Goal: Information Seeking & Learning: Learn about a topic

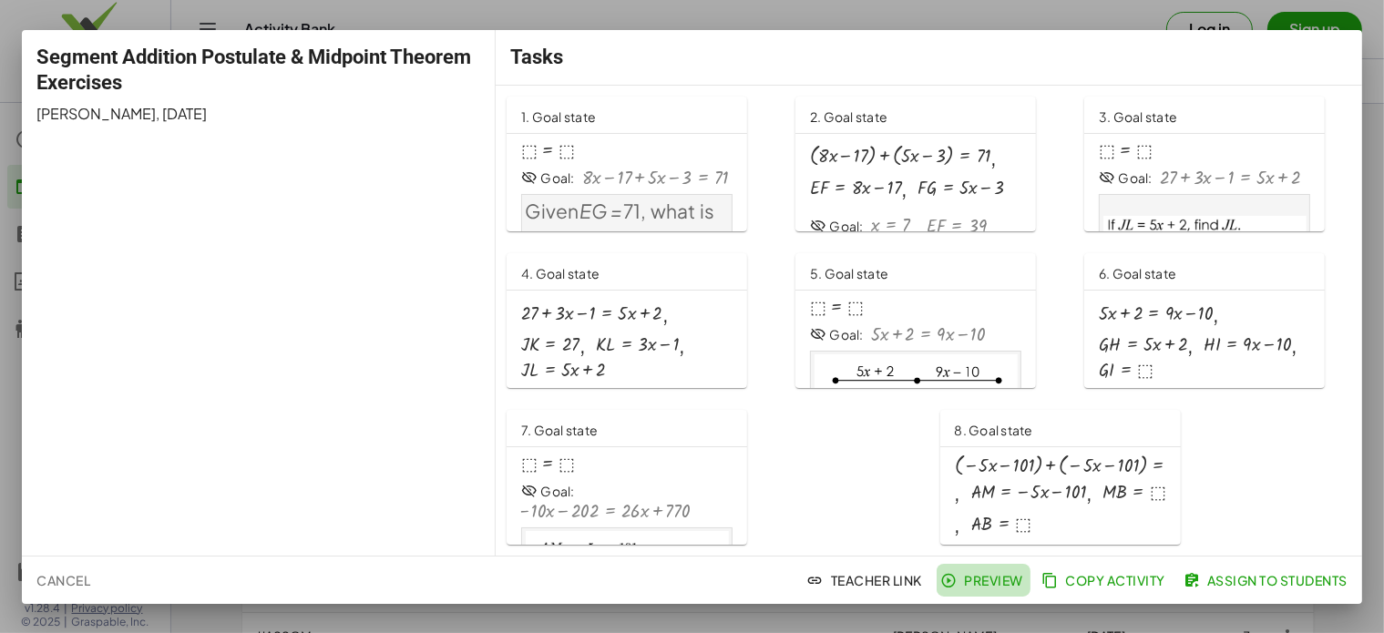
click at [969, 579] on span "Preview" at bounding box center [983, 580] width 79 height 16
click at [1071, 17] on div at bounding box center [692, 316] width 1384 height 633
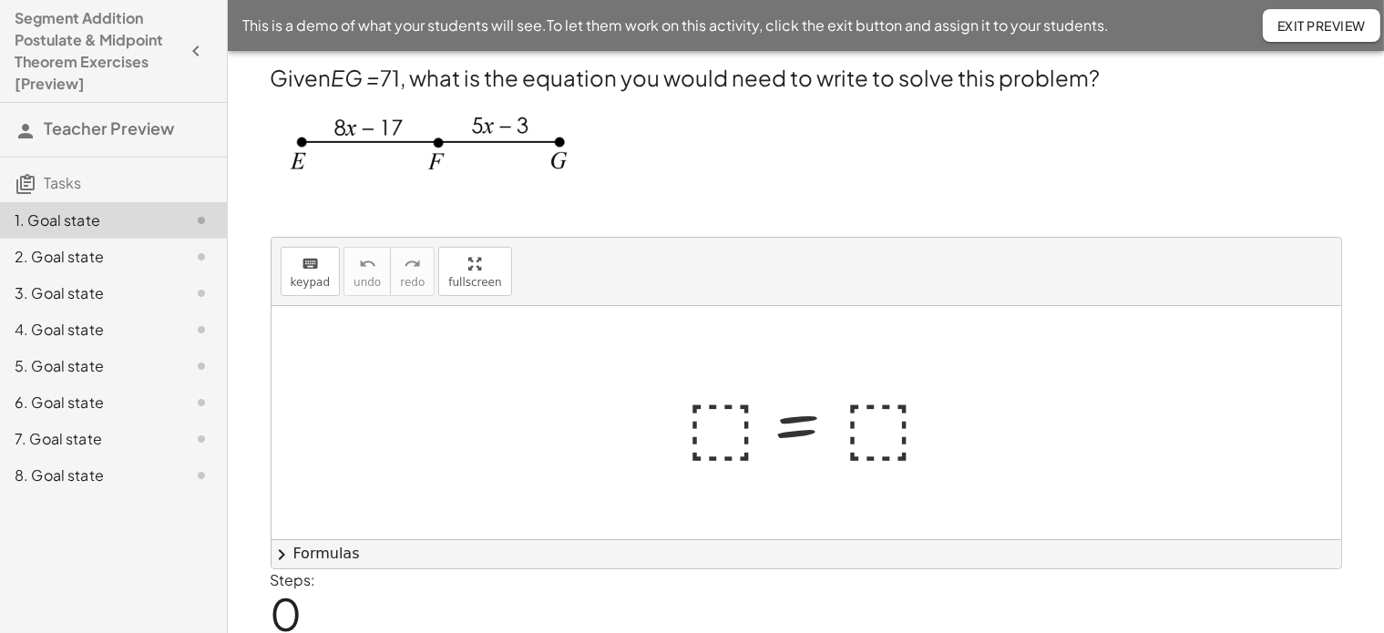
scroll to position [61, 0]
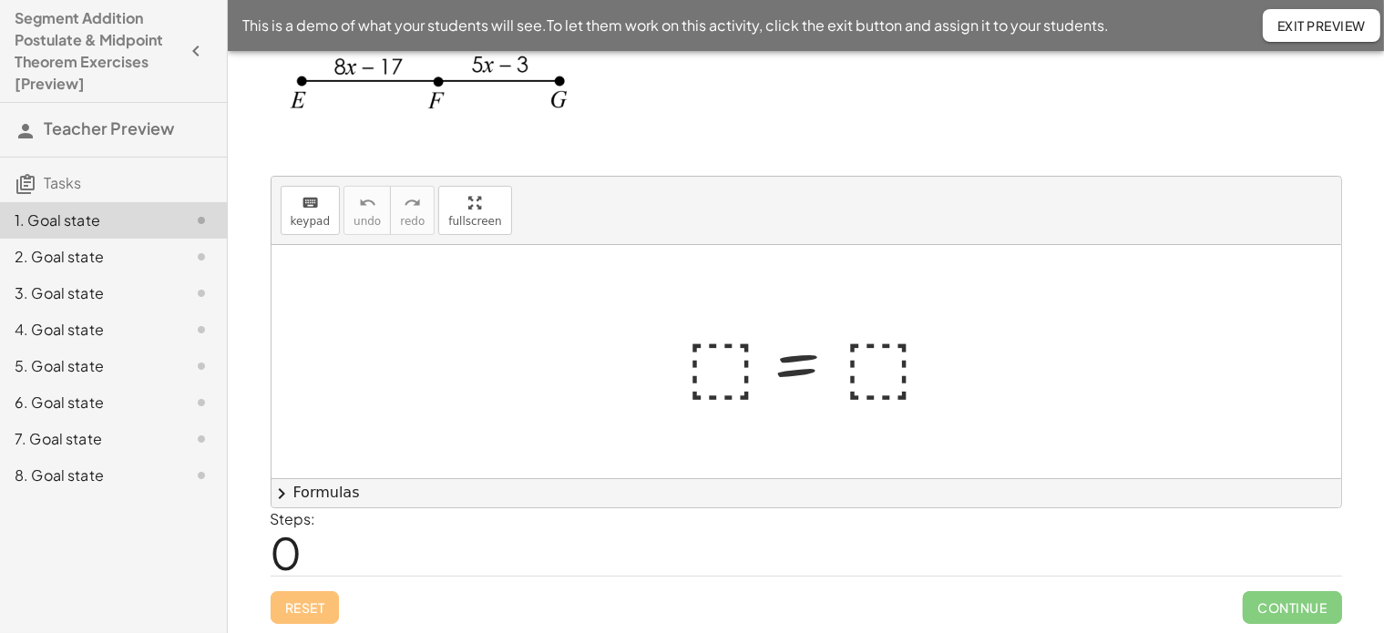
click at [710, 360] on div at bounding box center [813, 362] width 271 height 90
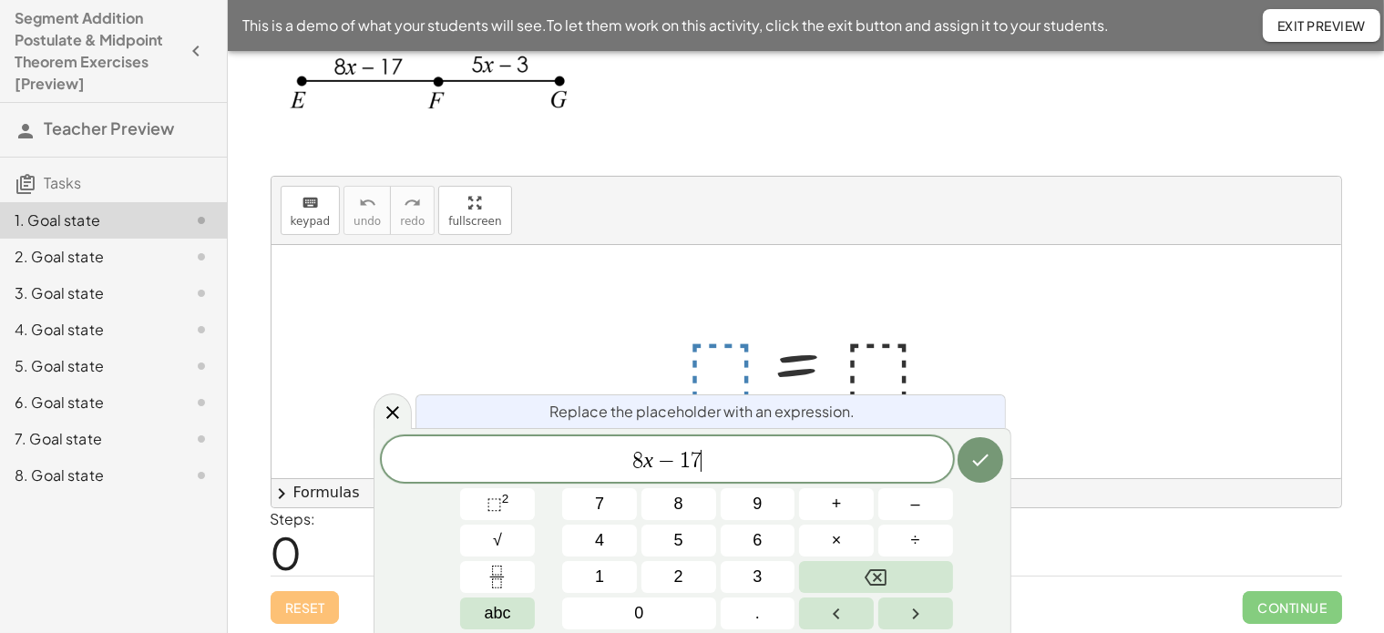
click at [643, 349] on div at bounding box center [805, 361] width 1069 height 233
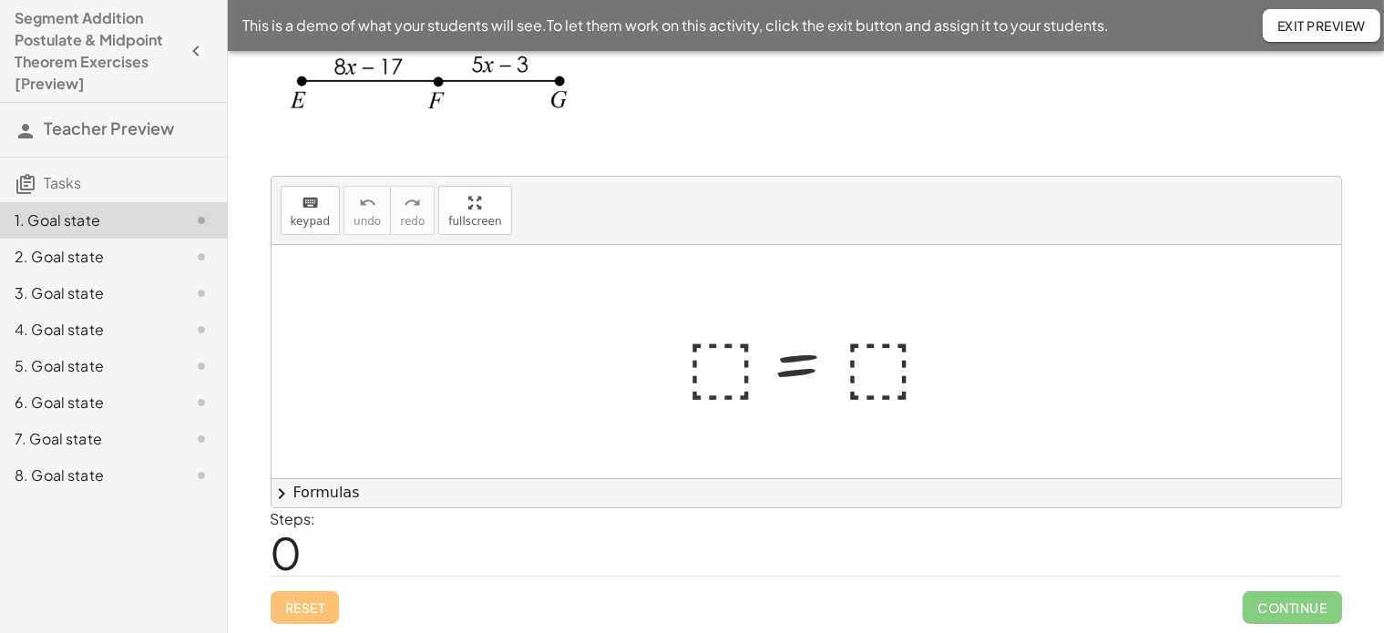
click at [710, 365] on div at bounding box center [813, 362] width 271 height 90
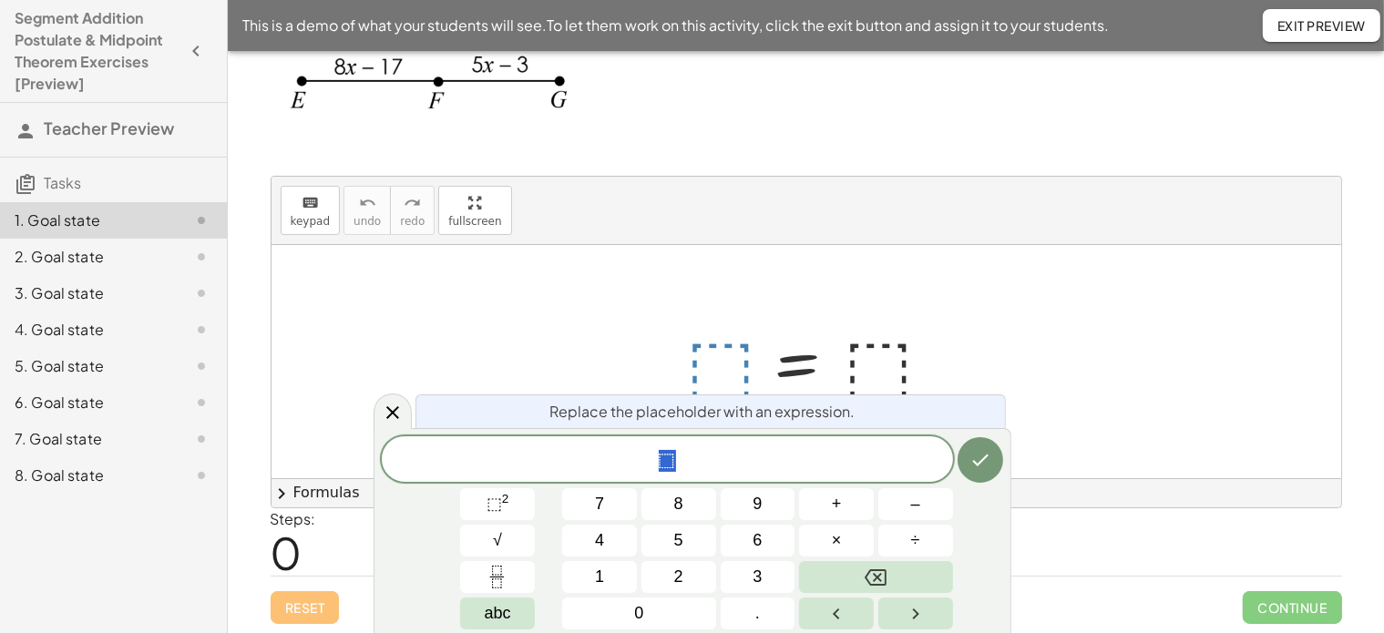
click at [1031, 322] on div at bounding box center [805, 361] width 1069 height 233
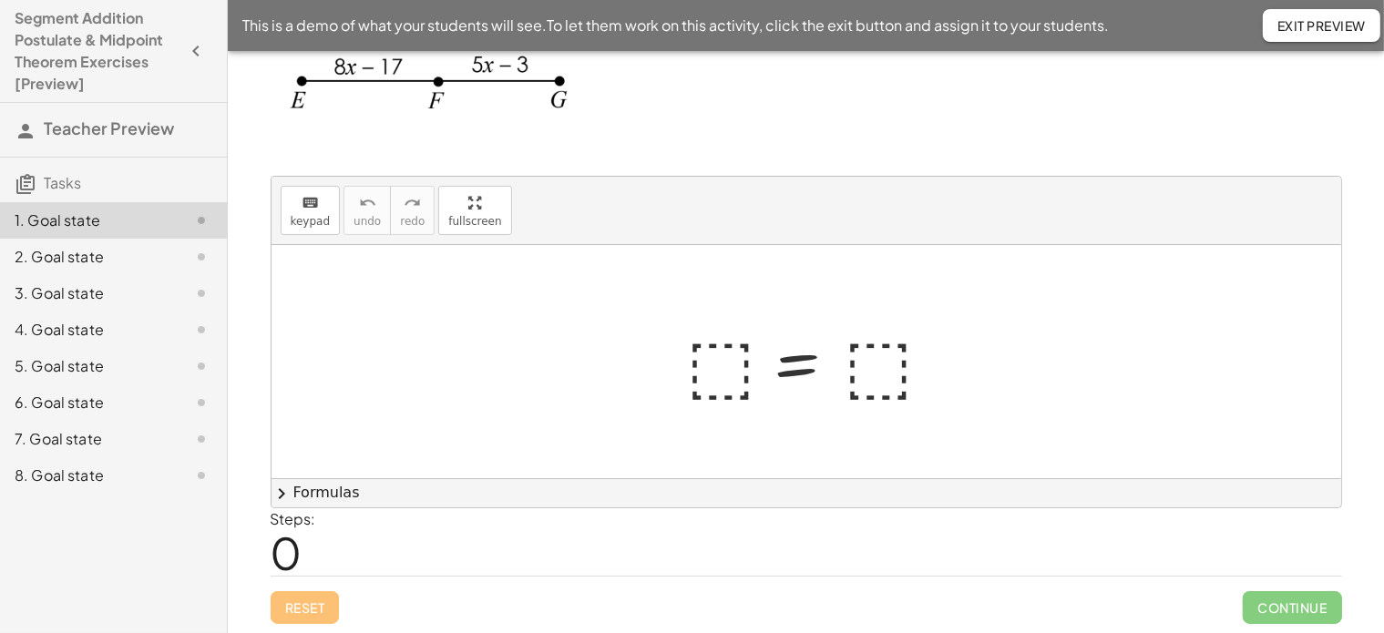
click at [995, 383] on div at bounding box center [805, 361] width 1069 height 233
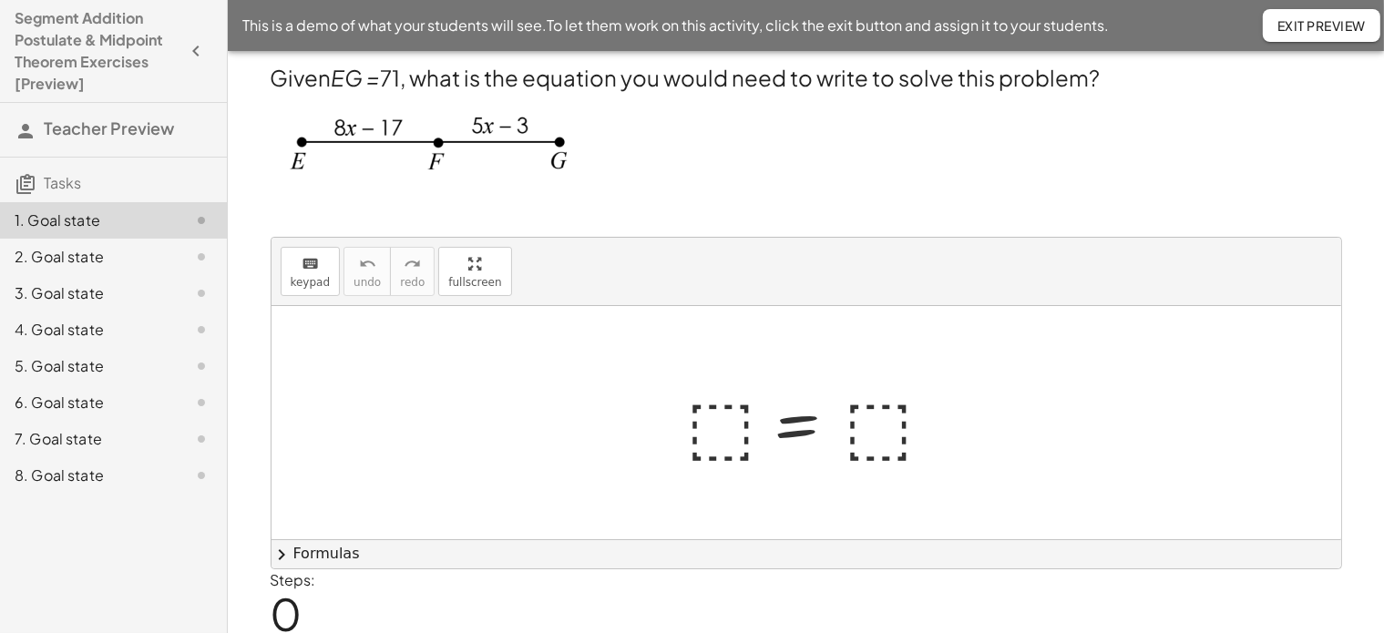
click at [719, 425] on div at bounding box center [813, 423] width 271 height 90
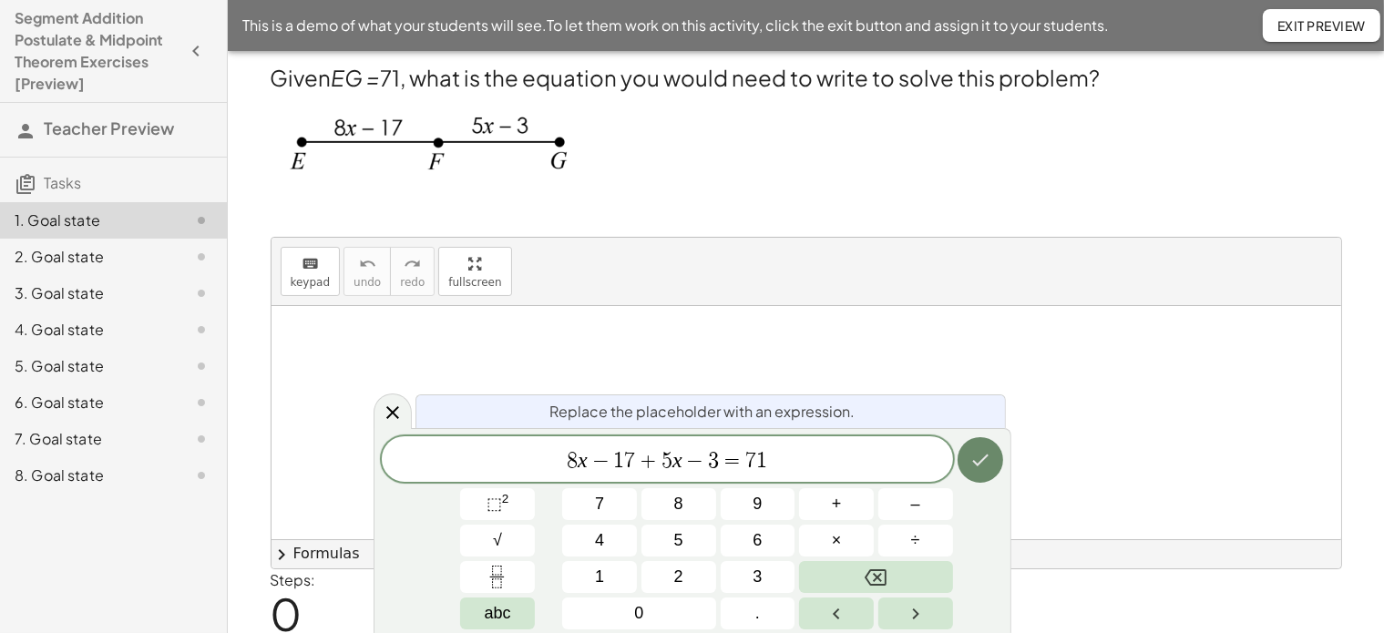
click at [988, 462] on icon "Done" at bounding box center [980, 460] width 22 height 22
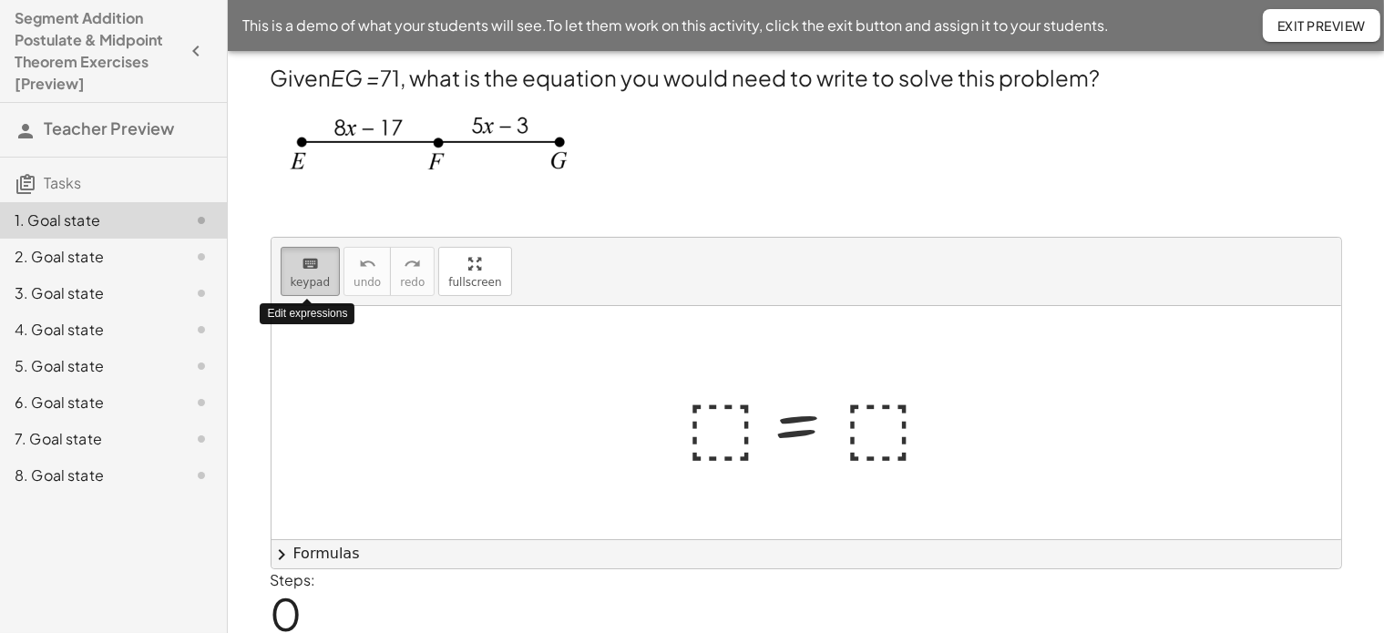
click at [312, 267] on icon "keyboard" at bounding box center [309, 264] width 17 height 22
click at [312, 276] on span "keypad" at bounding box center [311, 282] width 40 height 13
click at [713, 418] on div at bounding box center [813, 423] width 271 height 90
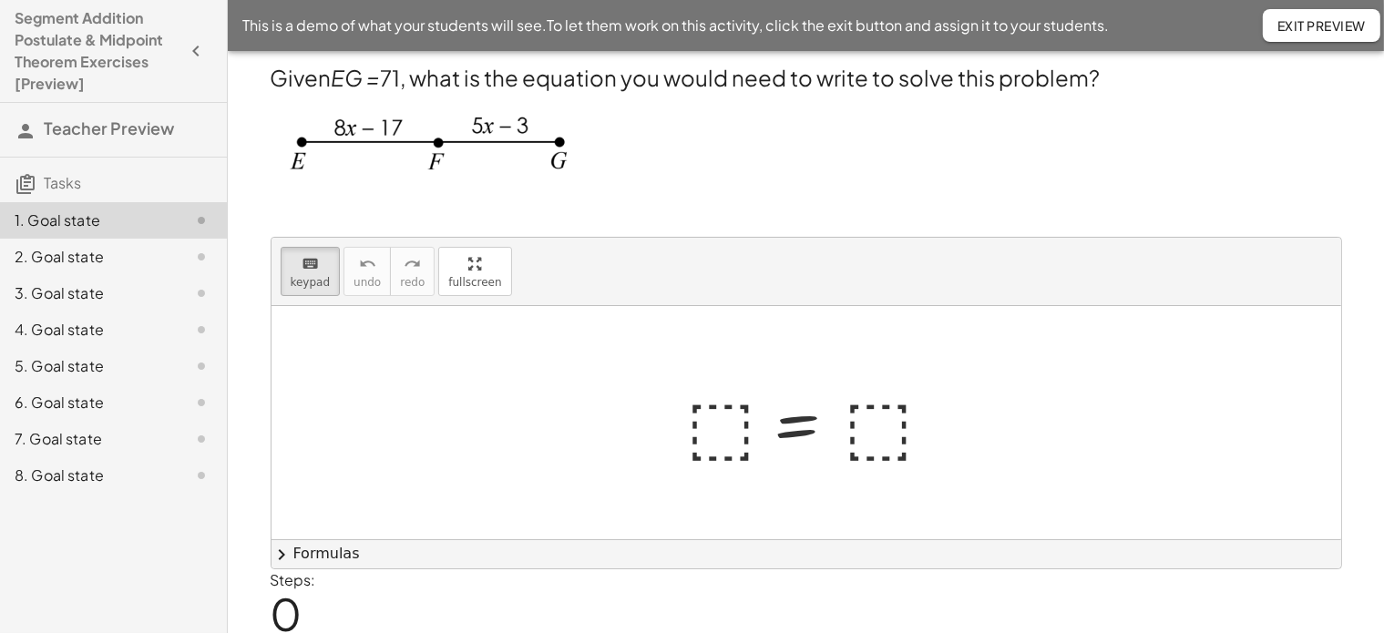
click at [713, 418] on div at bounding box center [813, 423] width 271 height 90
click at [712, 413] on div at bounding box center [813, 423] width 271 height 90
click at [712, 414] on div at bounding box center [813, 423] width 271 height 90
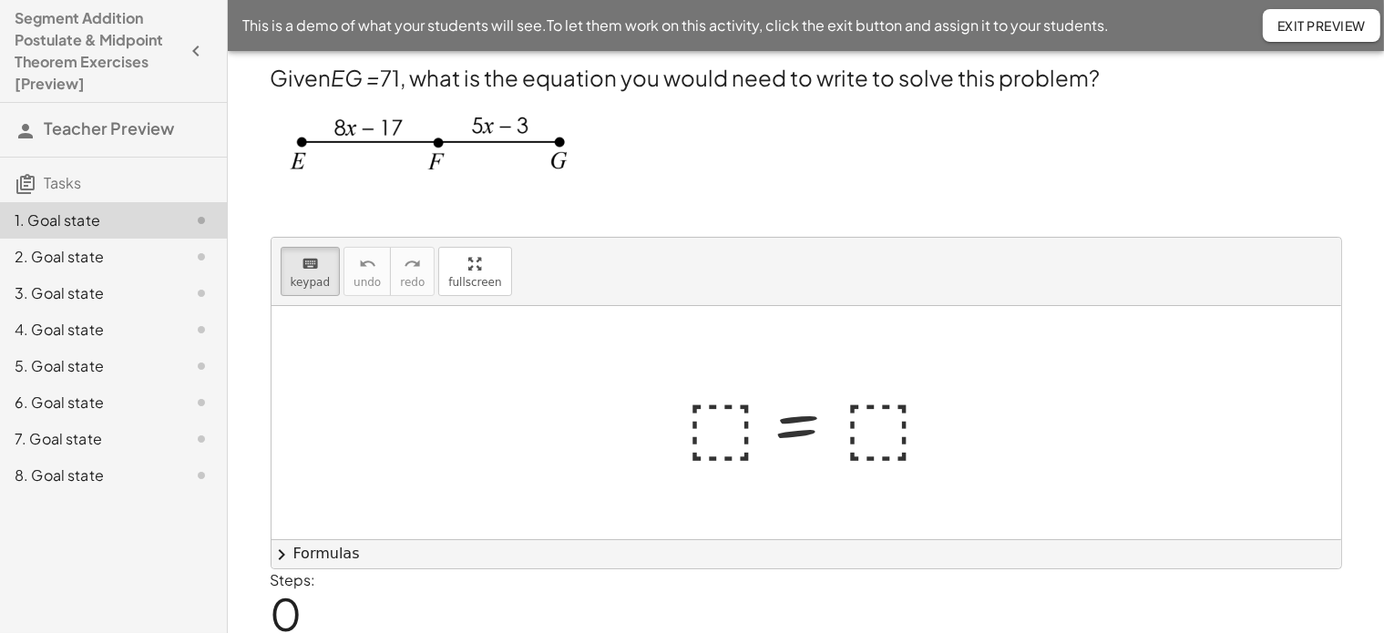
click at [712, 414] on div at bounding box center [813, 423] width 271 height 90
drag, startPoint x: 460, startPoint y: 264, endPoint x: 460, endPoint y: 374, distance: 110.2
click at [460, 374] on div "keyboard keypad undo [PERSON_NAME] redo fullscreen Toggle fullscreen mode ⬚ = ⬚…" at bounding box center [805, 403] width 1069 height 331
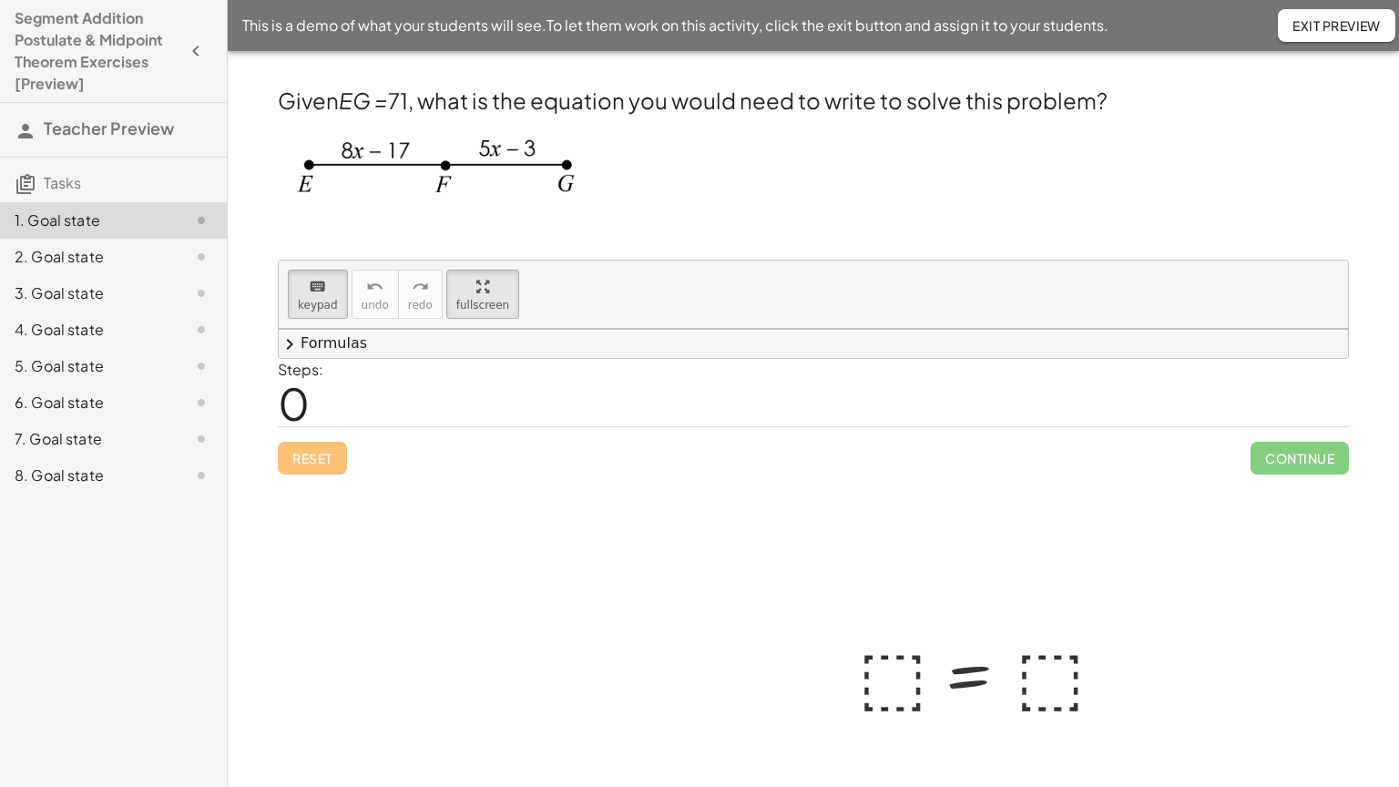
click at [849, 628] on div at bounding box center [984, 673] width 271 height 90
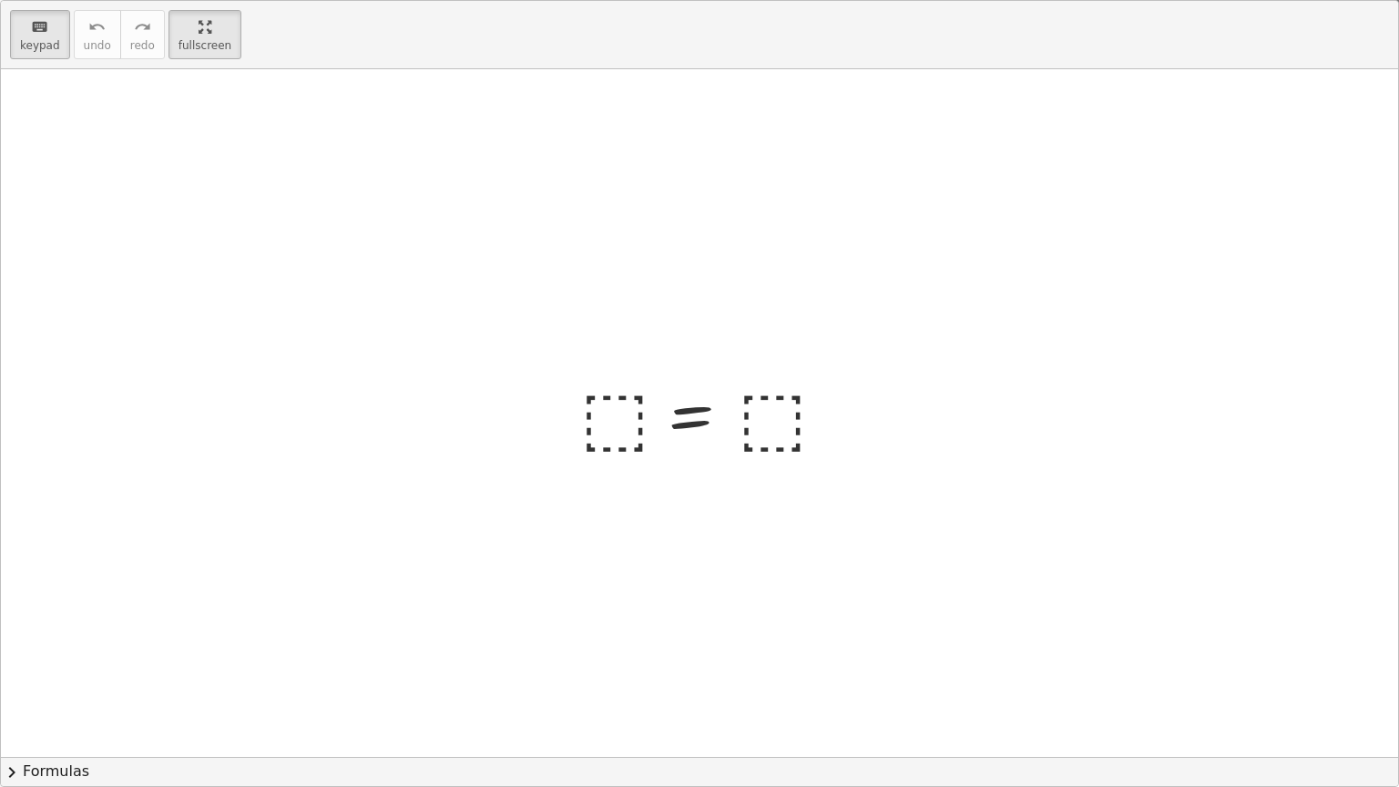
click at [610, 415] on div at bounding box center [706, 414] width 271 height 90
click at [54, 40] on span "keypad" at bounding box center [40, 45] width 40 height 13
click at [627, 436] on div at bounding box center [706, 414] width 271 height 90
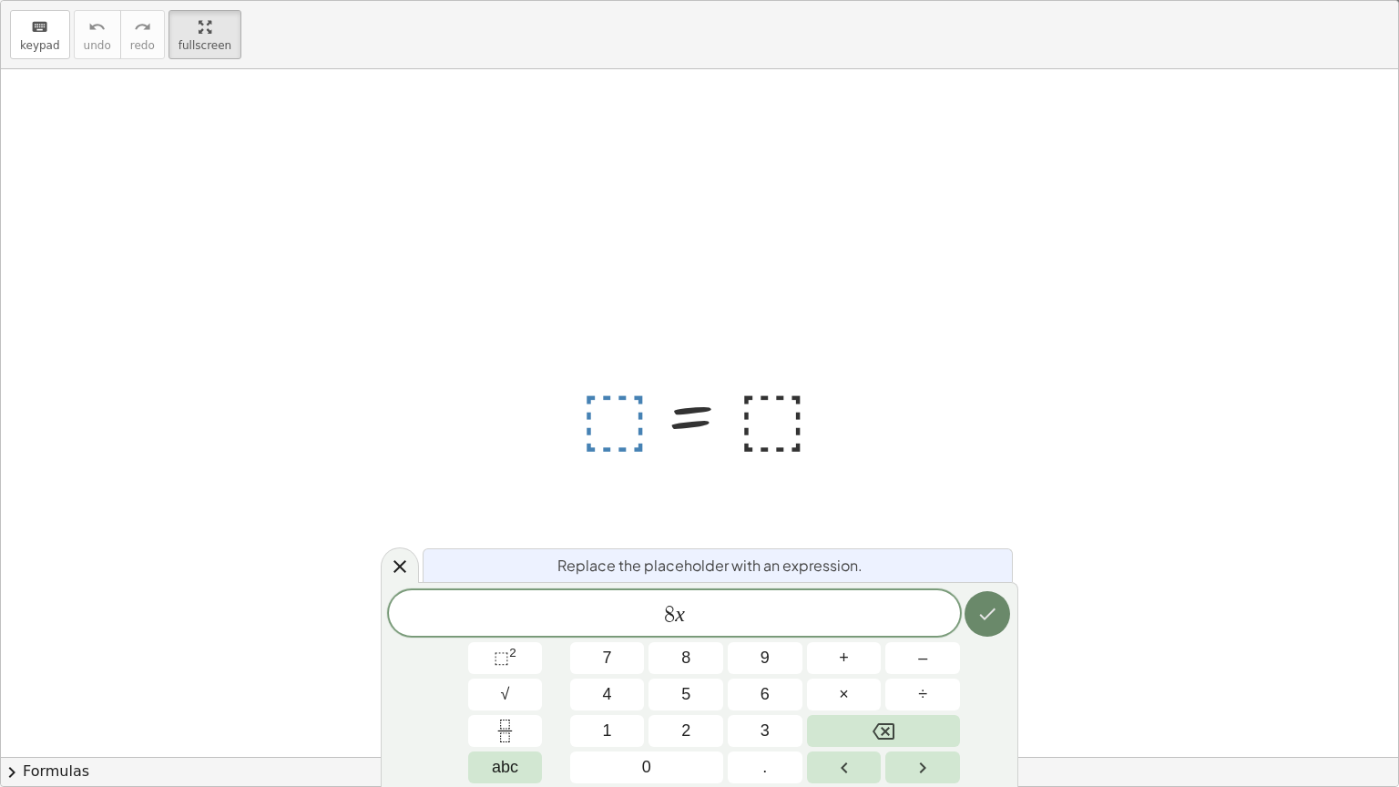
click at [987, 616] on icon "Done" at bounding box center [988, 614] width 16 height 12
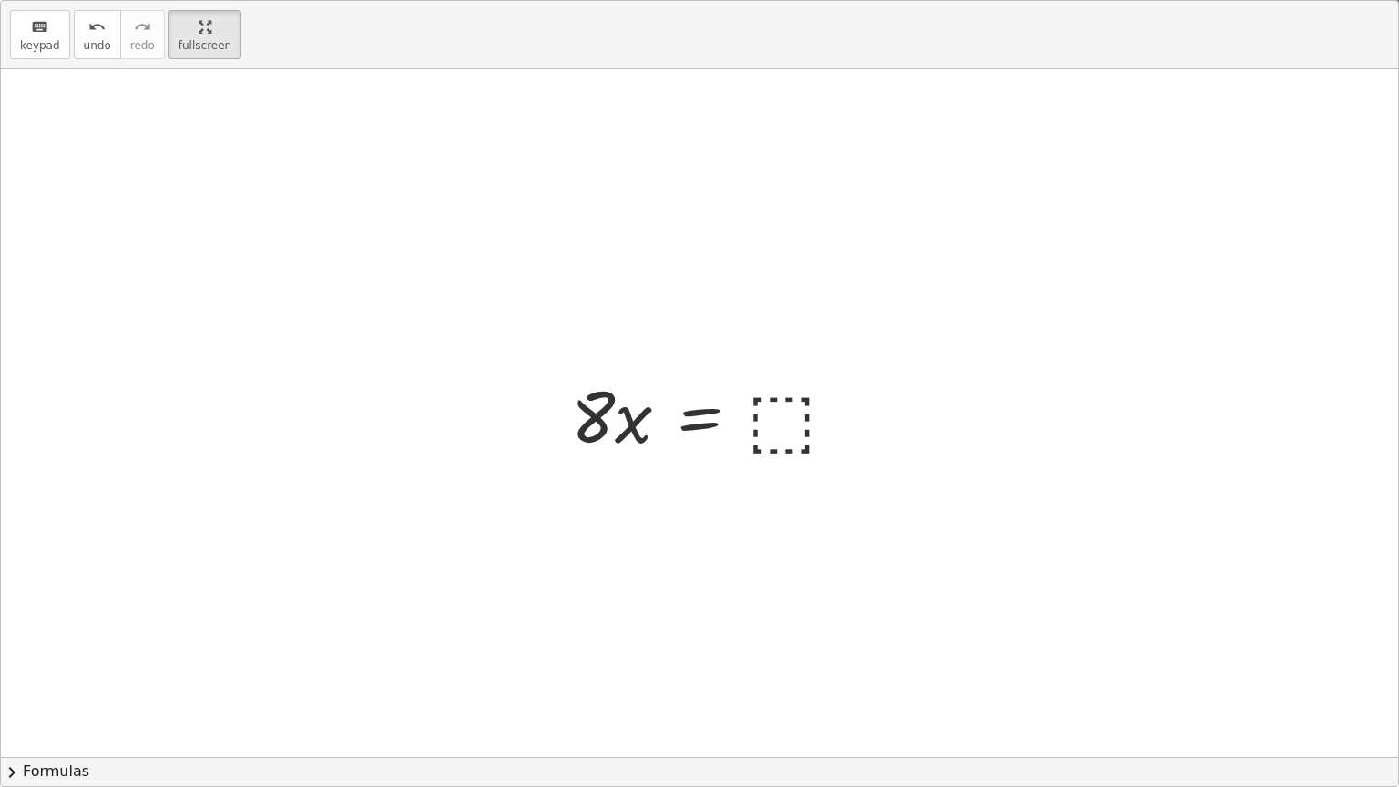
click at [206, 0] on html "Segment Addition Postulate & Midpoint Theorem Exercises [Preview] Teacher Previ…" at bounding box center [699, 393] width 1399 height 787
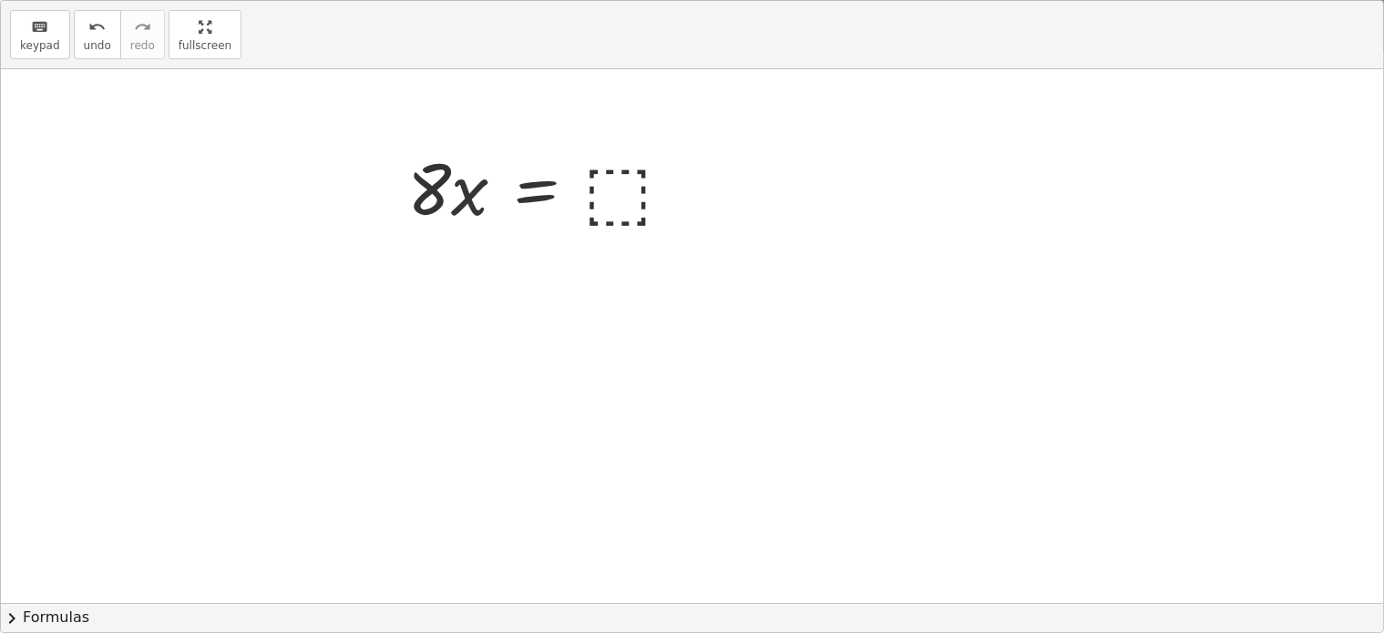
click at [687, 233] on div at bounding box center [542, 186] width 289 height 94
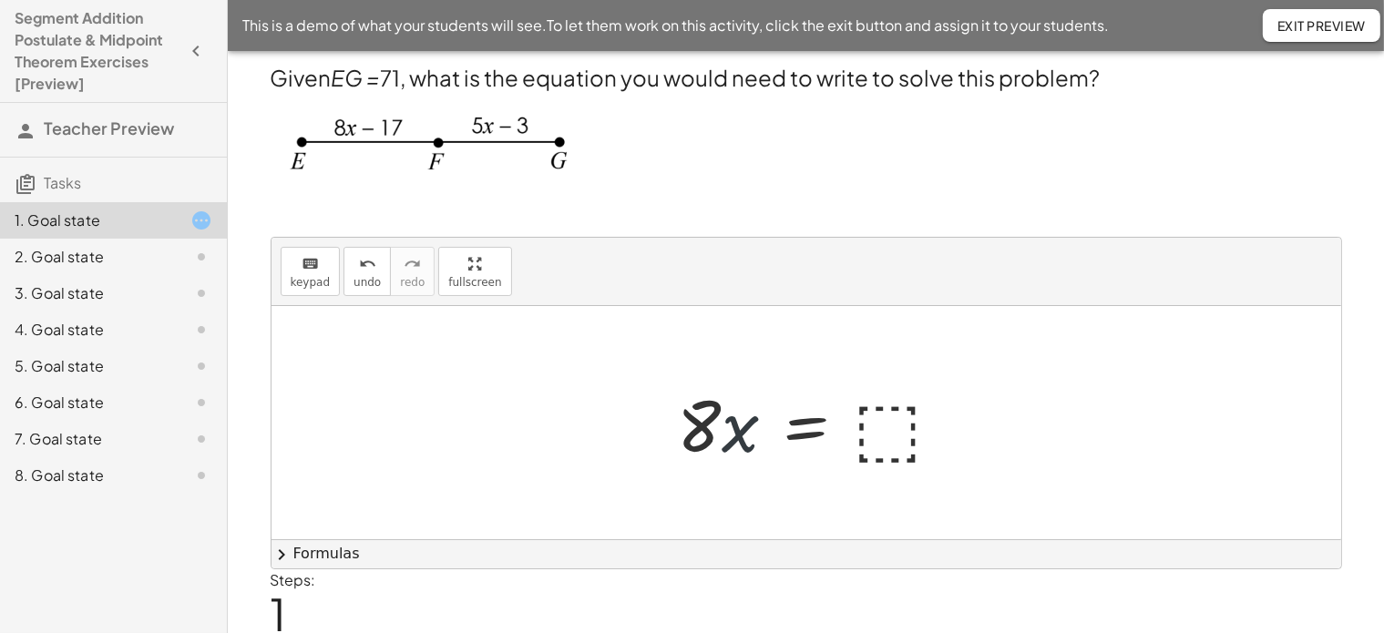
click at [728, 427] on div at bounding box center [813, 423] width 289 height 94
click at [733, 434] on div at bounding box center [813, 423] width 271 height 90
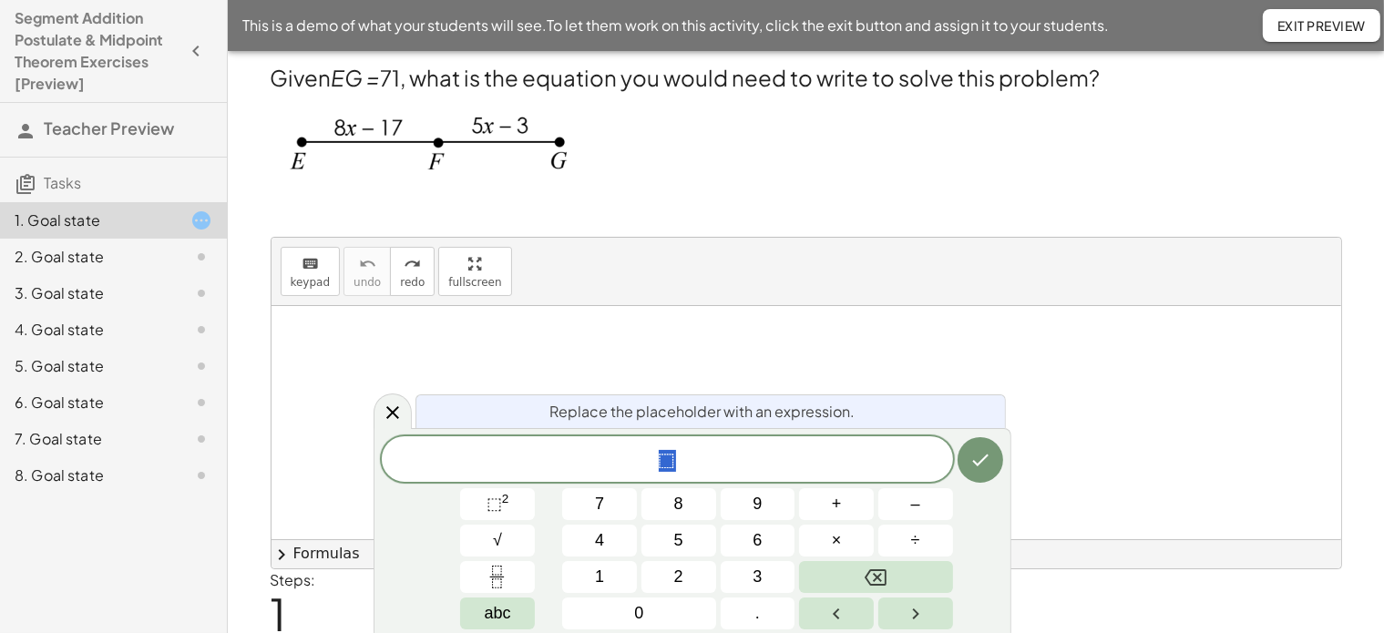
click at [733, 434] on div "Replace the placeholder with an expression. * ⬚ 7 8 9 + – 4 5 6 × ÷ ⬚ 2 √ abc 1…" at bounding box center [692, 530] width 638 height 205
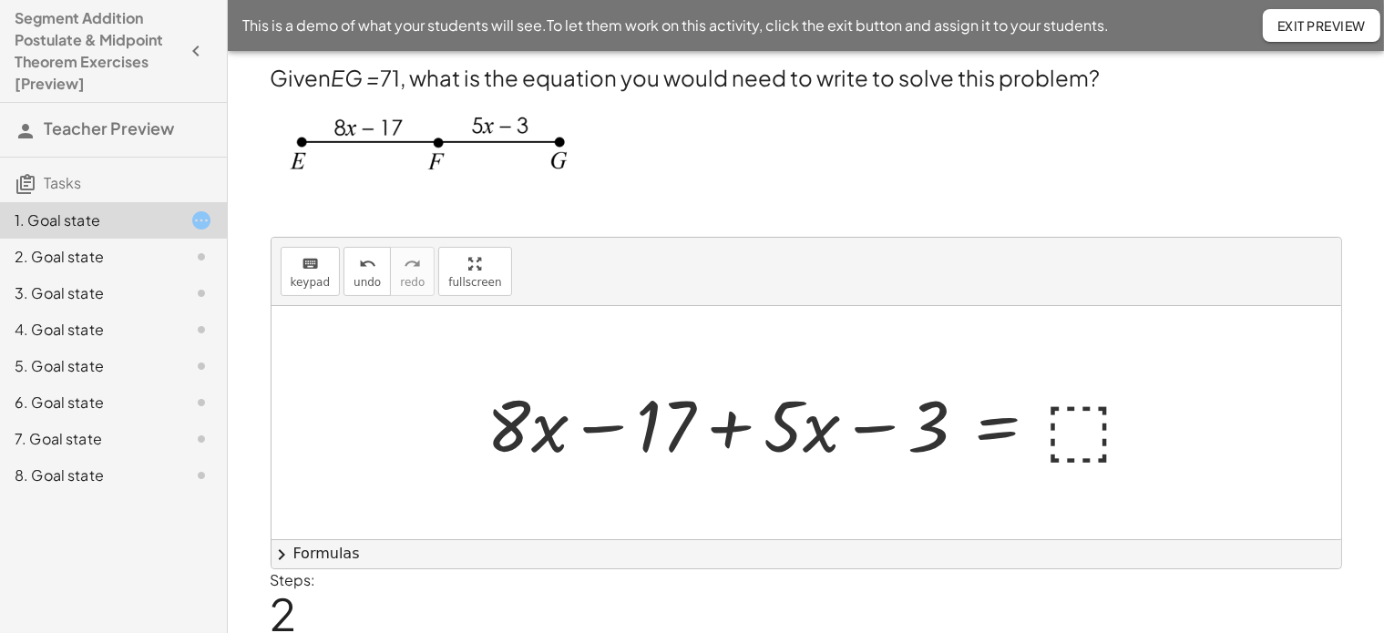
click at [1100, 436] on div at bounding box center [812, 423] width 669 height 94
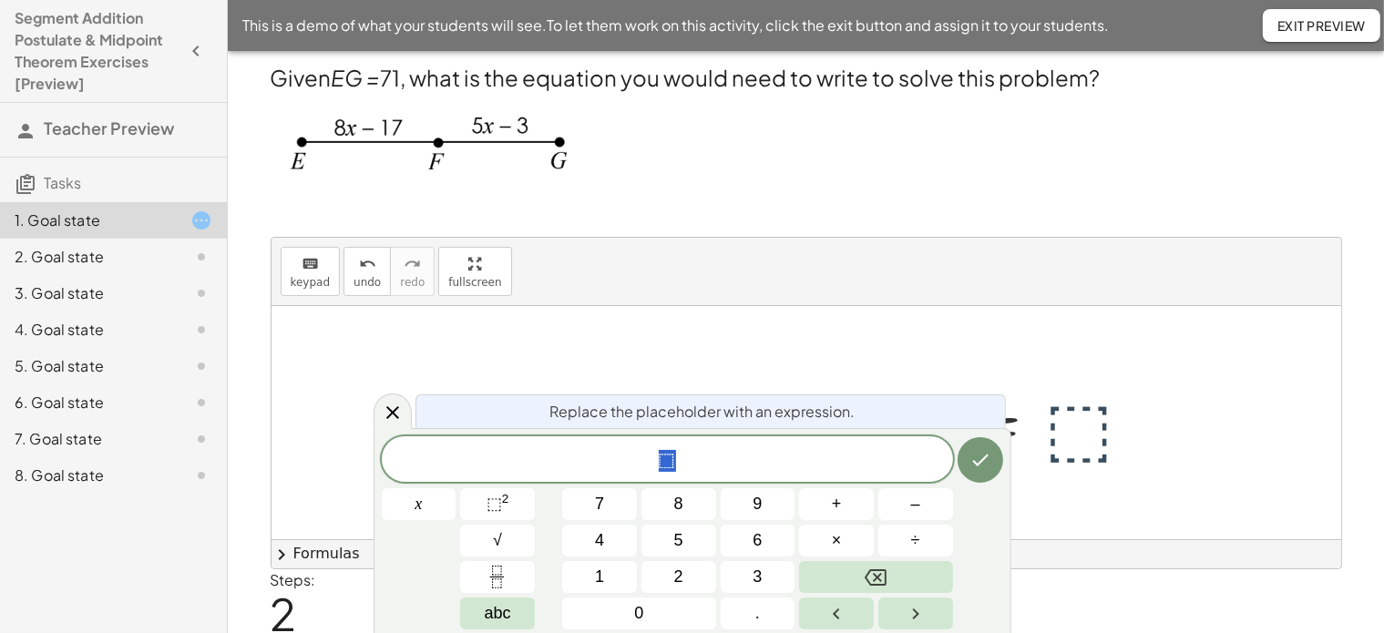
click at [1100, 436] on div at bounding box center [812, 423] width 669 height 94
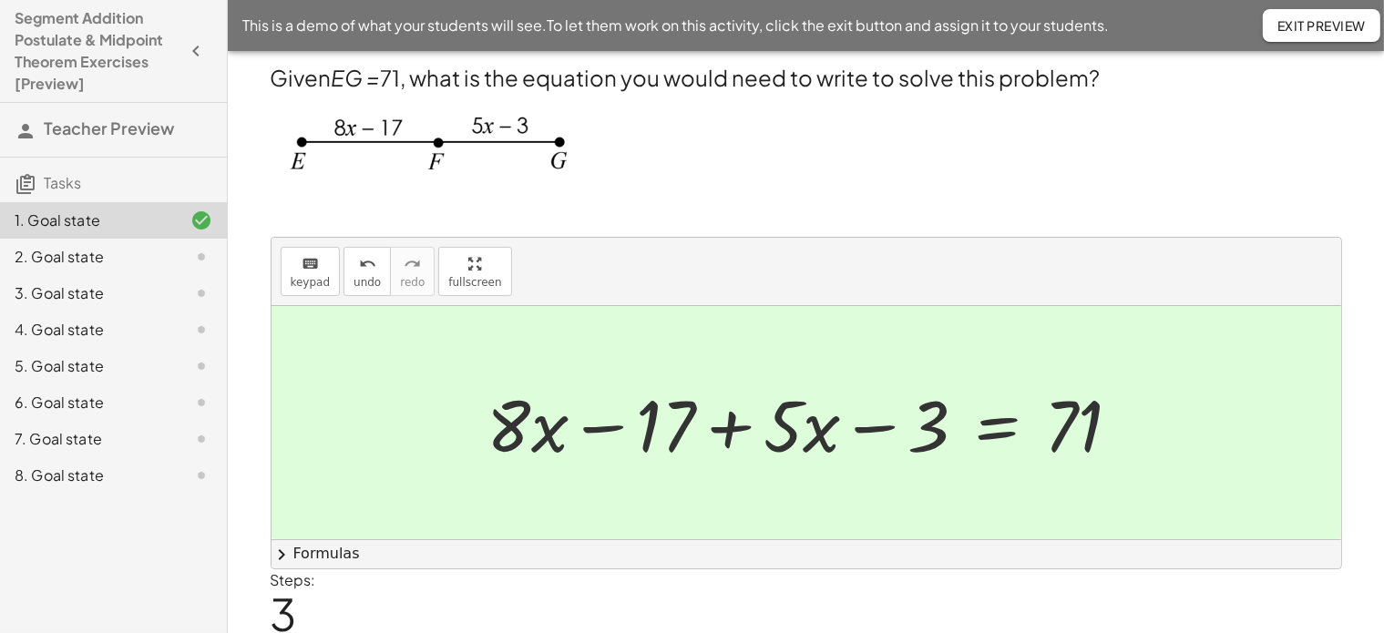
scroll to position [61, 0]
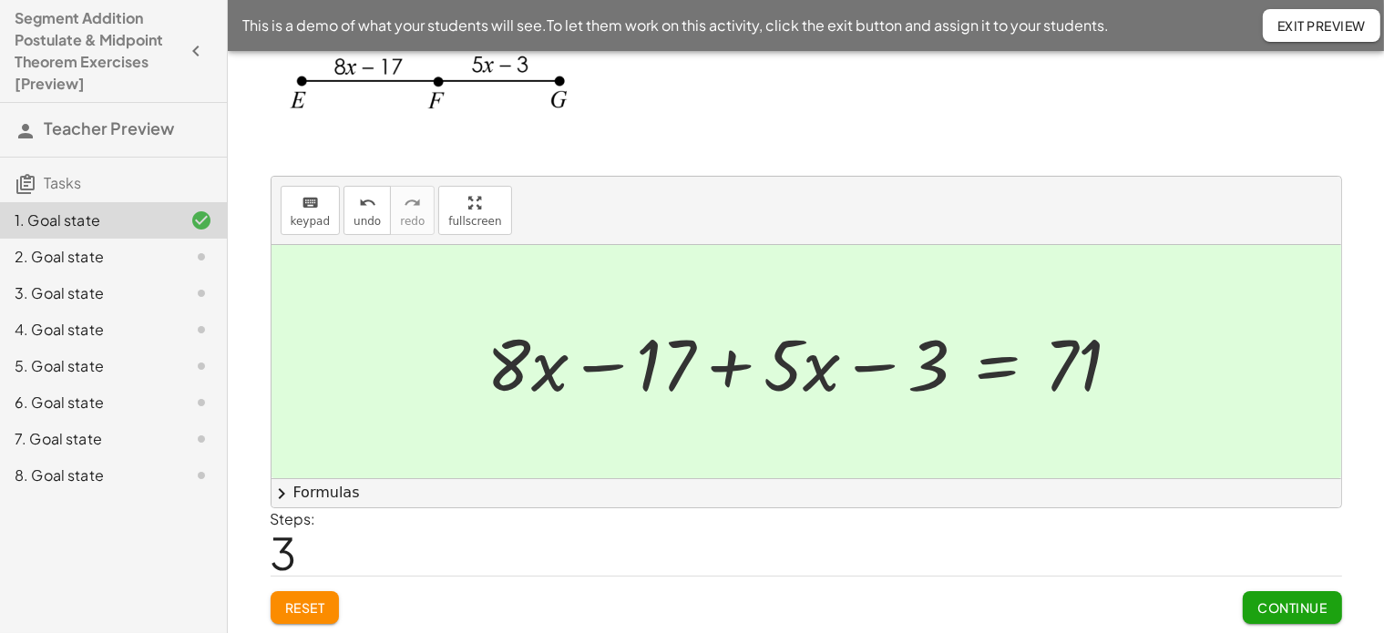
click at [528, 370] on div at bounding box center [811, 362] width 666 height 94
click at [1297, 616] on button "Continue" at bounding box center [1291, 607] width 98 height 33
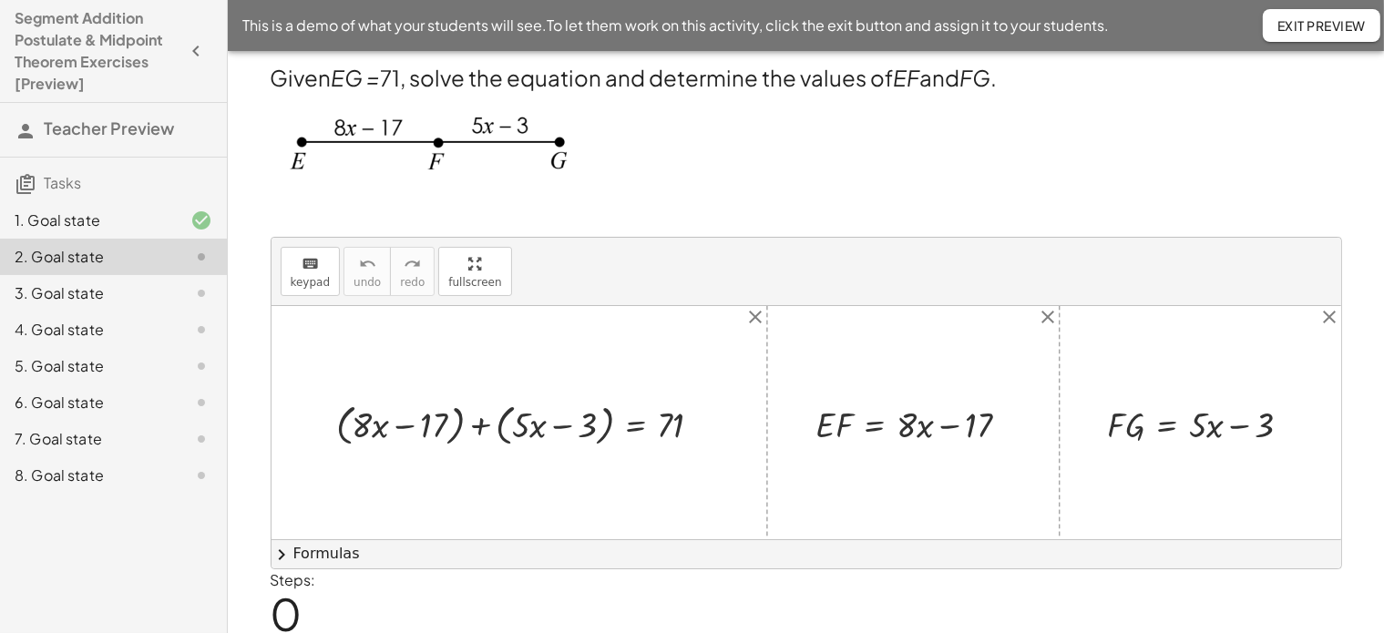
scroll to position [61, 0]
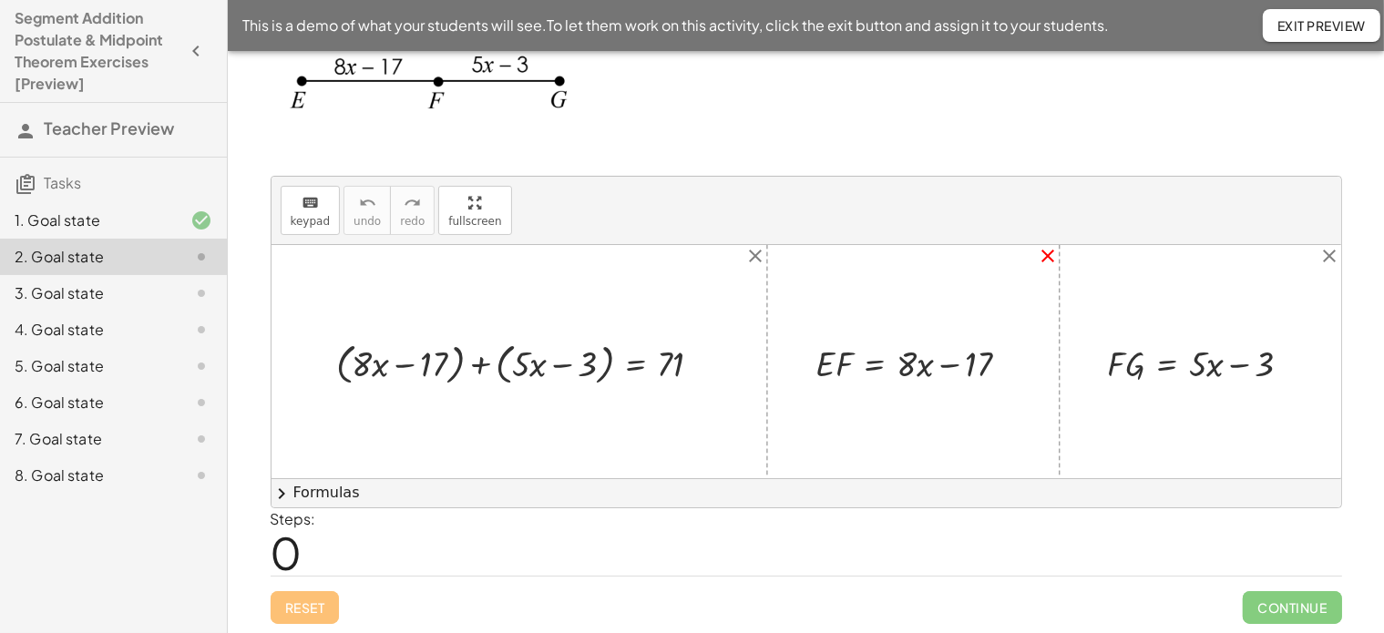
click at [1047, 251] on icon "close" at bounding box center [1048, 256] width 22 height 22
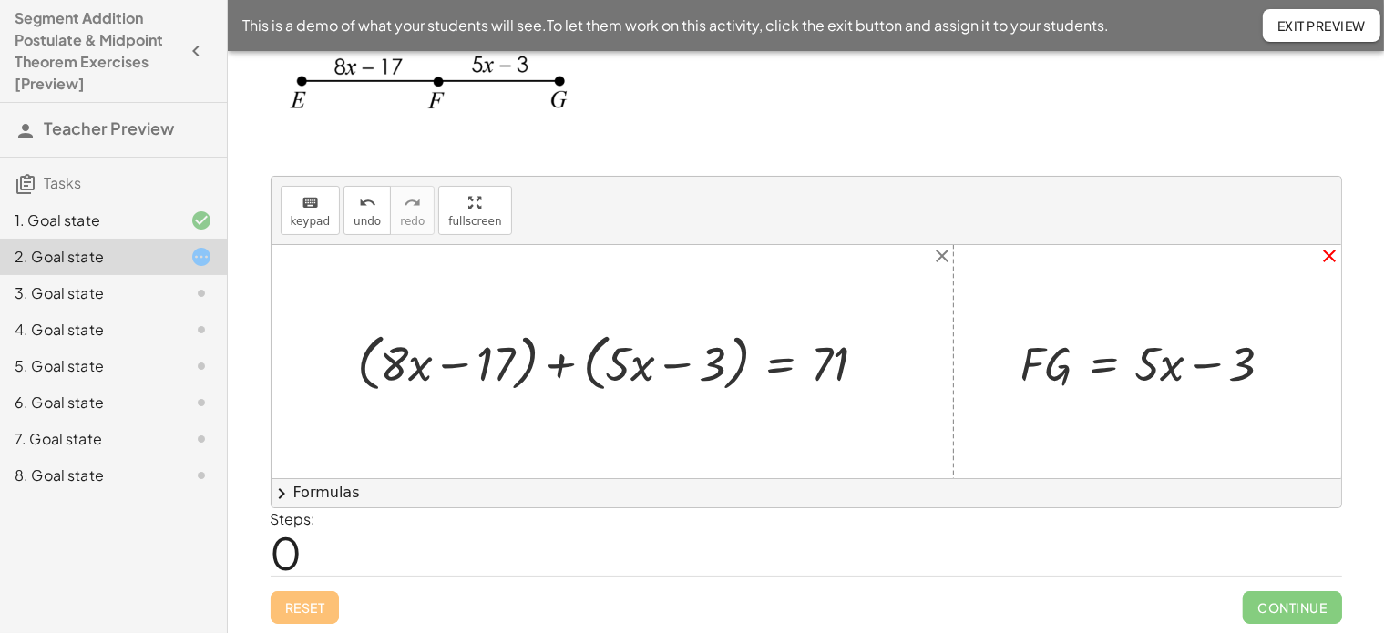
click at [1329, 248] on icon "close" at bounding box center [1330, 256] width 22 height 22
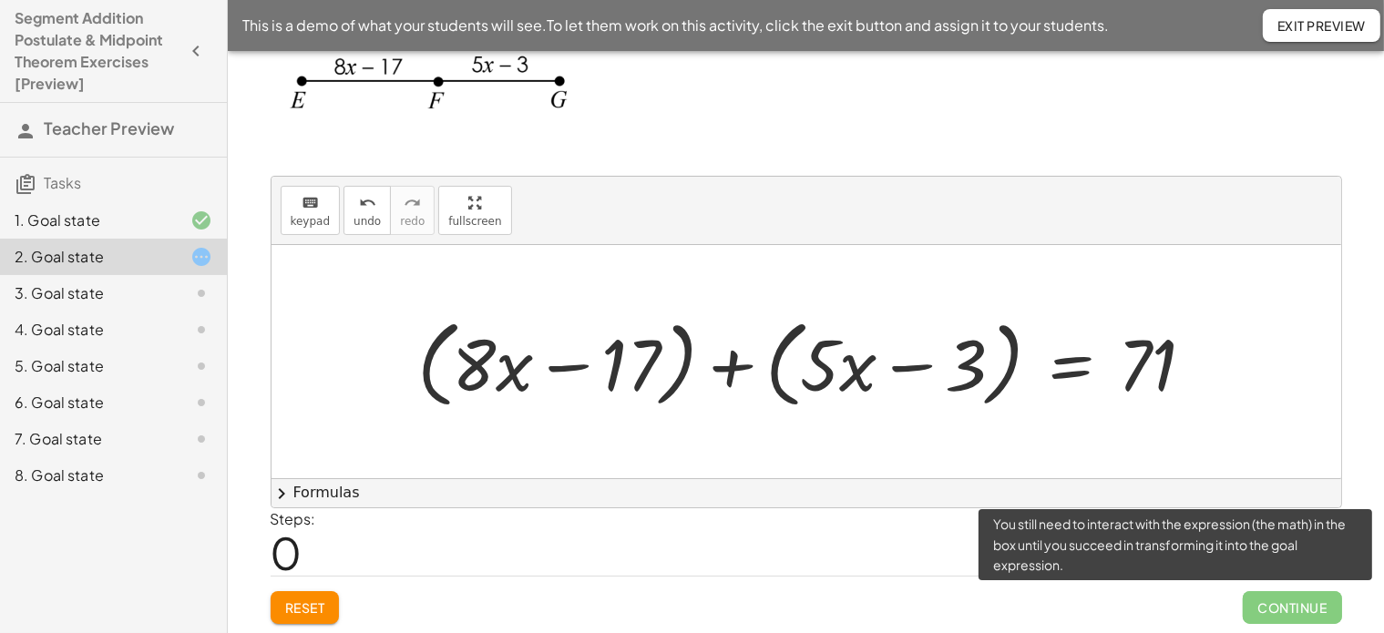
drag, startPoint x: 1268, startPoint y: 604, endPoint x: 1243, endPoint y: 608, distance: 25.0
click at [1243, 608] on span "Continue" at bounding box center [1291, 607] width 98 height 33
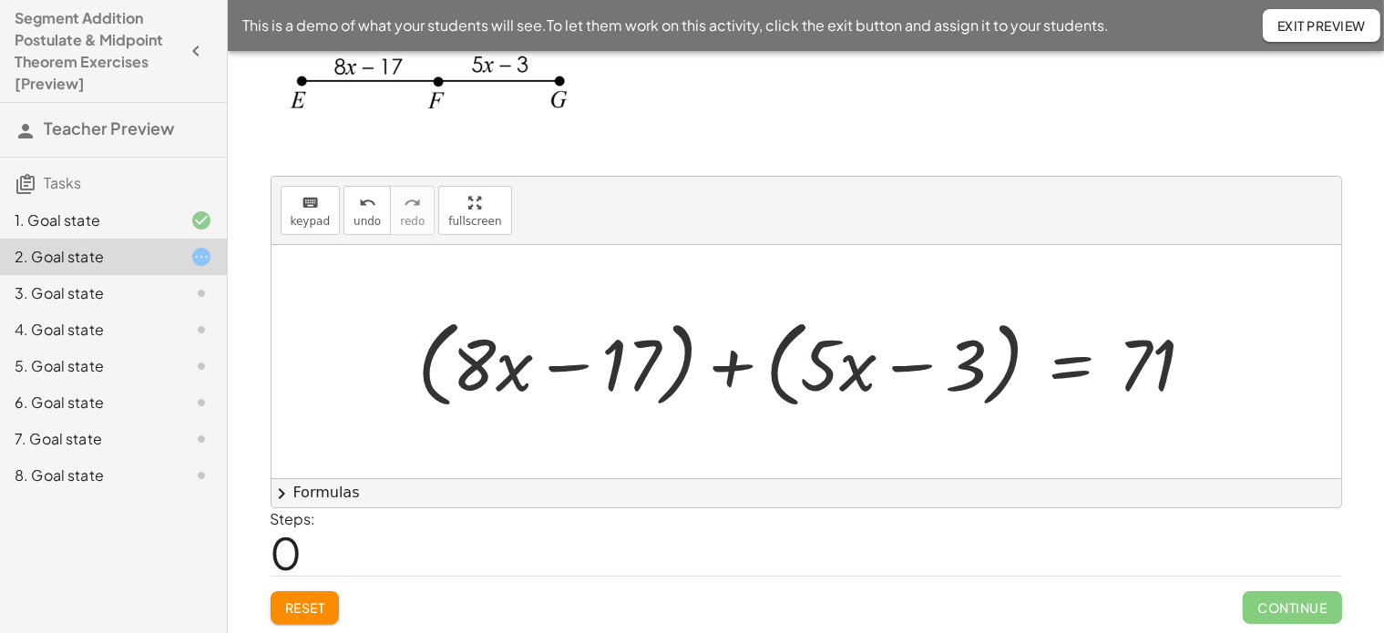
click at [830, 355] on div at bounding box center [813, 362] width 810 height 105
drag, startPoint x: 830, startPoint y: 355, endPoint x: 488, endPoint y: 351, distance: 341.6
click at [488, 351] on div at bounding box center [813, 362] width 810 height 105
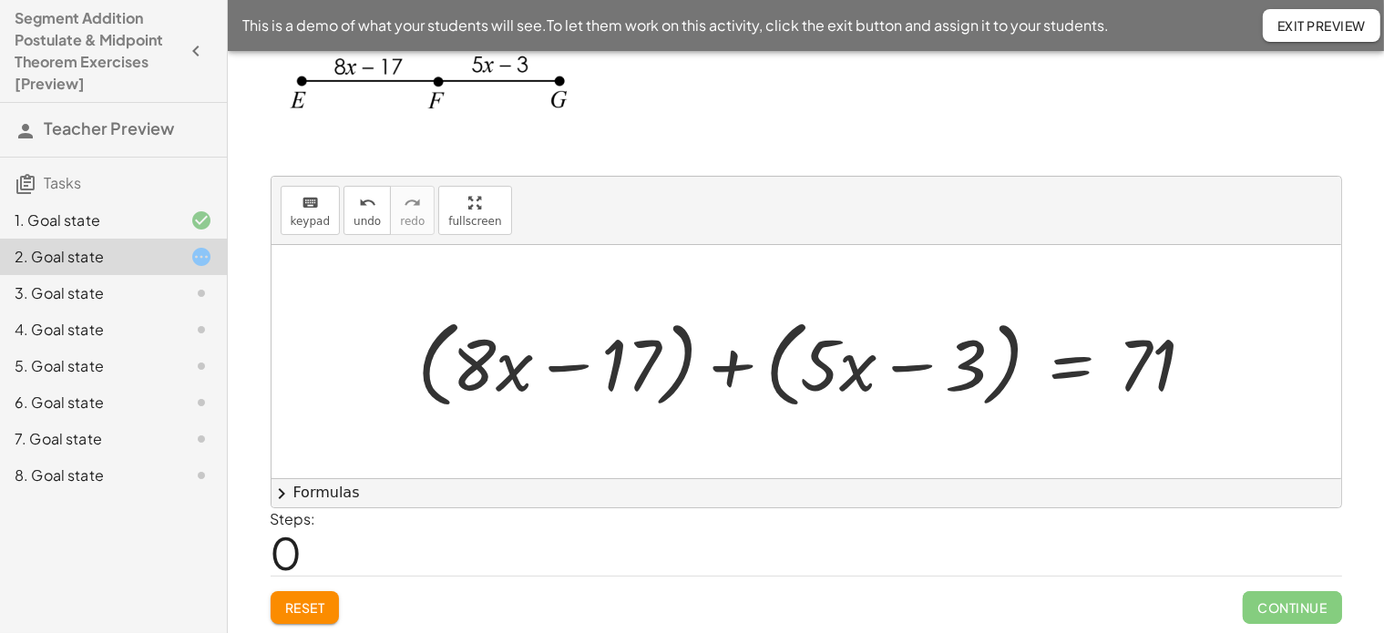
click at [488, 351] on div at bounding box center [813, 362] width 810 height 105
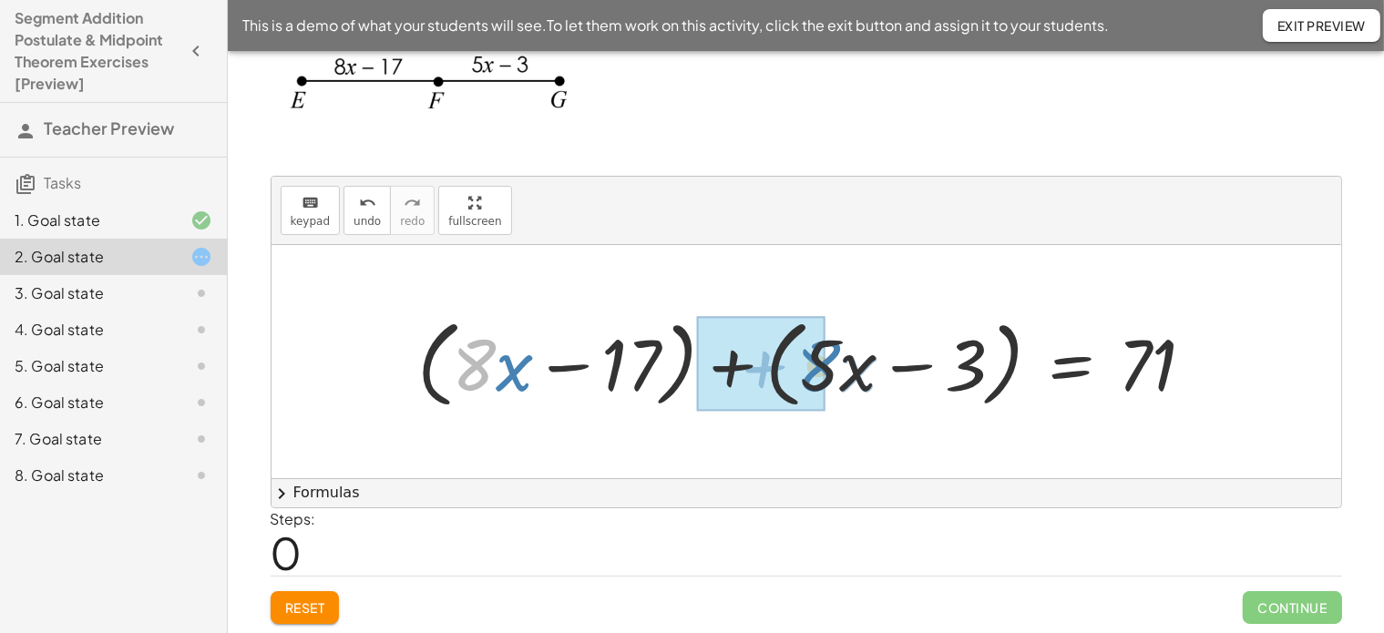
drag, startPoint x: 477, startPoint y: 361, endPoint x: 822, endPoint y: 361, distance: 344.3
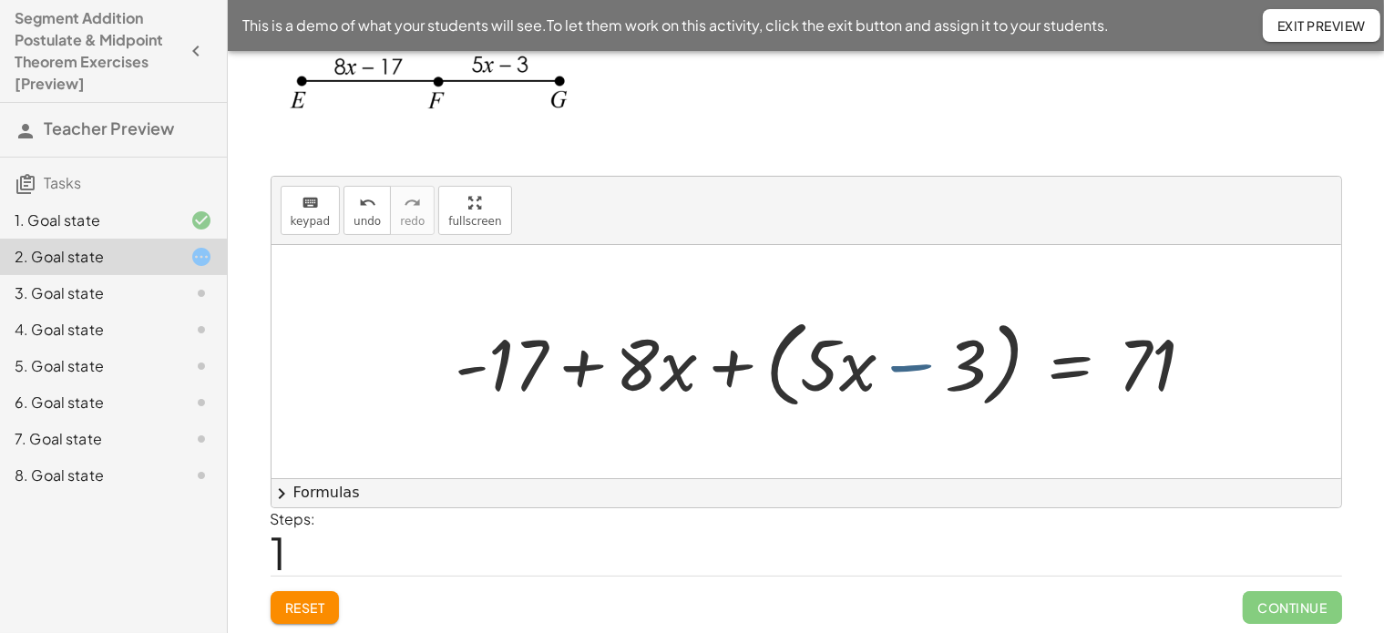
click at [935, 368] on div at bounding box center [832, 362] width 772 height 105
drag, startPoint x: 973, startPoint y: 353, endPoint x: 539, endPoint y: 354, distance: 433.6
click at [539, 354] on div at bounding box center [832, 362] width 772 height 105
drag, startPoint x: 921, startPoint y: 362, endPoint x: 440, endPoint y: 363, distance: 480.9
click at [440, 363] on div "+ ( + · 8 · x − 17 ) + ( + · 5 · x − 3 ) = 71 − 3 + + · 8 · x - 17 + ( + · 5 · …" at bounding box center [825, 362] width 794 height 114
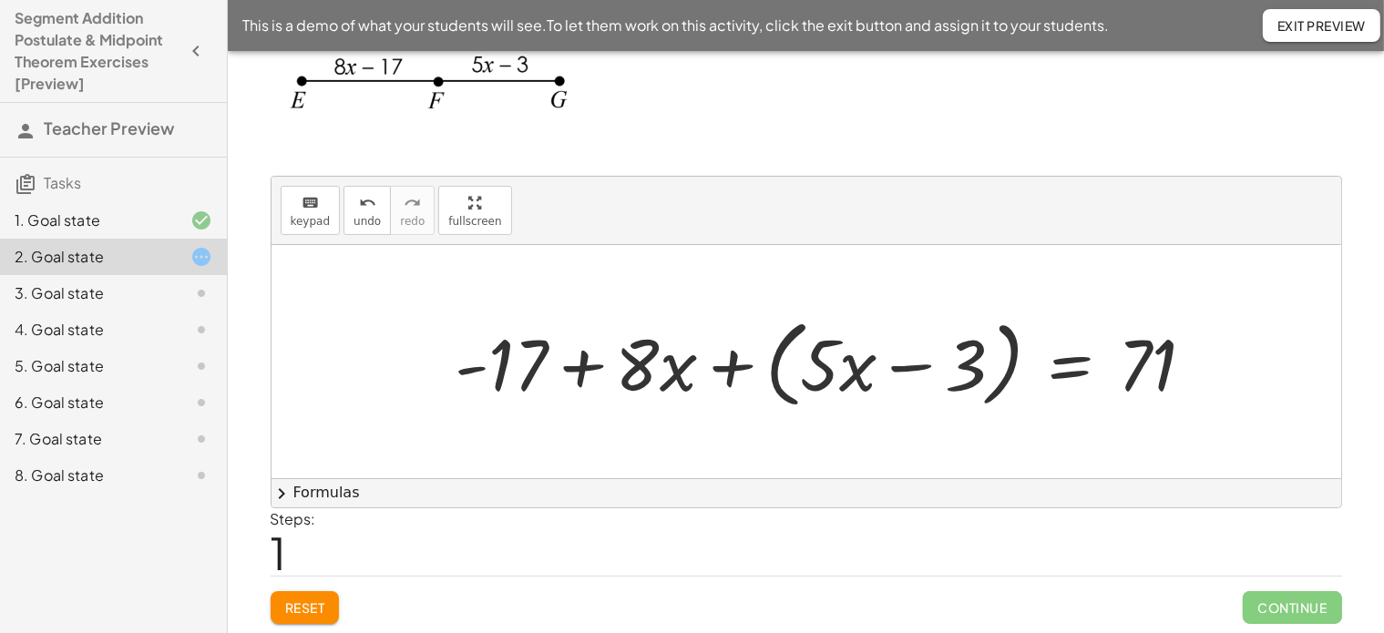
click at [955, 378] on div at bounding box center [832, 362] width 772 height 105
drag, startPoint x: 916, startPoint y: 365, endPoint x: 980, endPoint y: 364, distance: 63.8
click at [980, 364] on div at bounding box center [832, 362] width 772 height 105
click at [976, 363] on div at bounding box center [832, 362] width 772 height 105
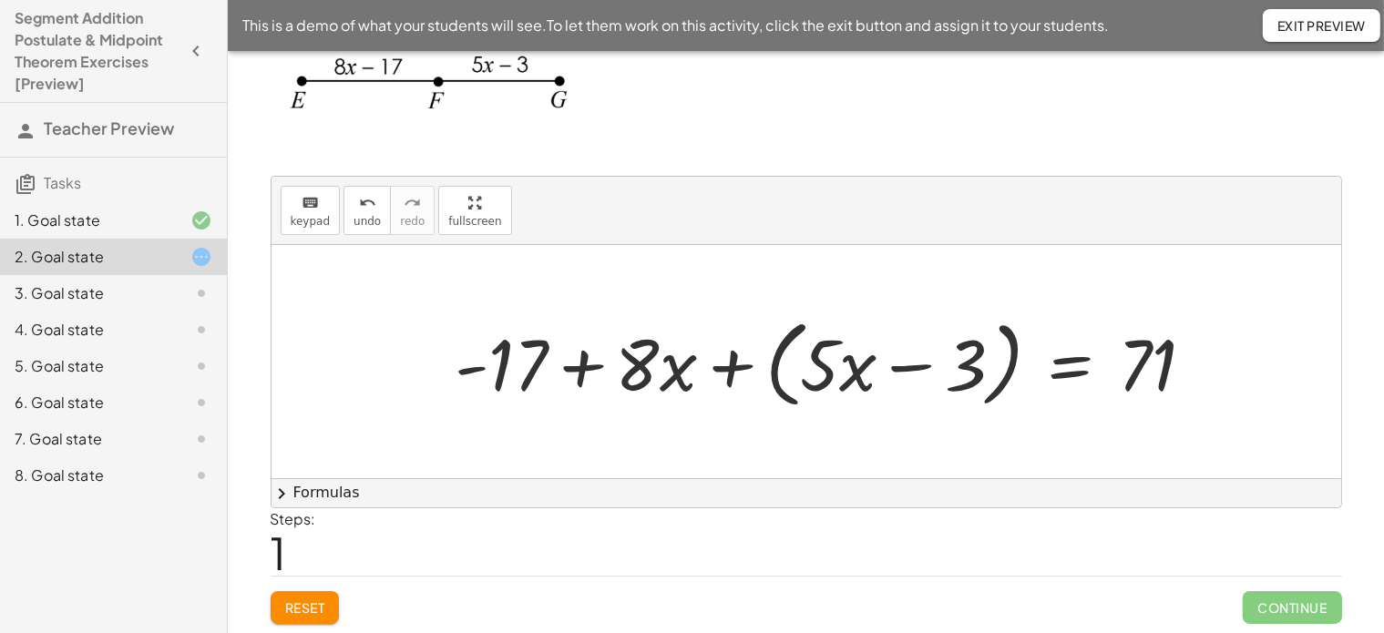
click at [976, 363] on div at bounding box center [832, 362] width 772 height 105
drag, startPoint x: 976, startPoint y: 363, endPoint x: 542, endPoint y: 366, distance: 434.5
click at [542, 366] on div at bounding box center [832, 362] width 772 height 105
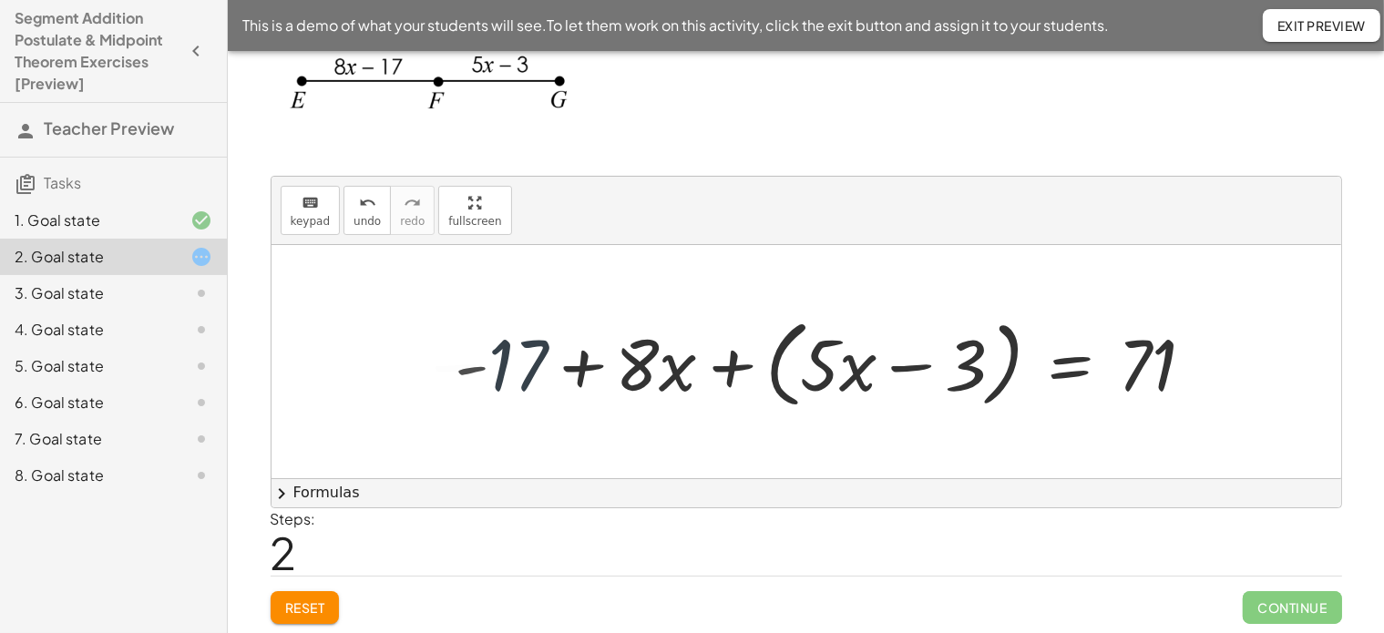
click at [542, 366] on div at bounding box center [808, 362] width 793 height 105
click at [915, 350] on div at bounding box center [808, 362] width 793 height 105
click at [915, 357] on div at bounding box center [808, 362] width 793 height 105
click at [768, 371] on div at bounding box center [808, 362] width 793 height 105
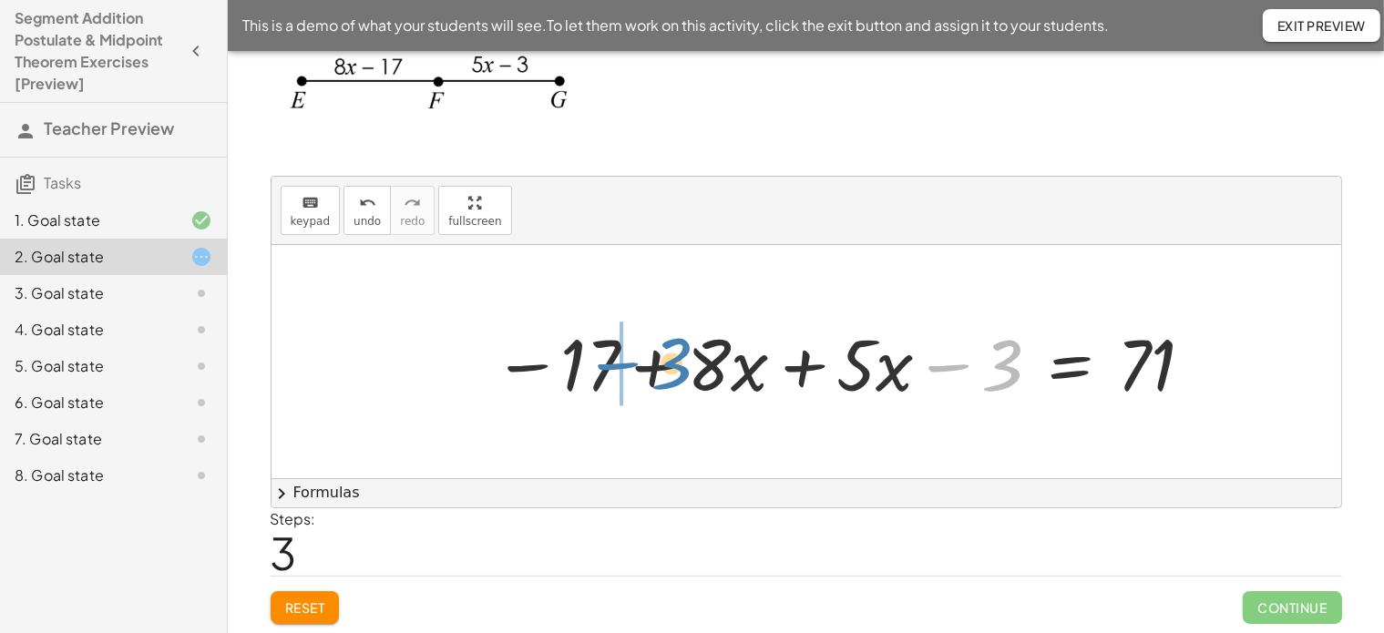
drag, startPoint x: 962, startPoint y: 373, endPoint x: 559, endPoint y: 376, distance: 402.6
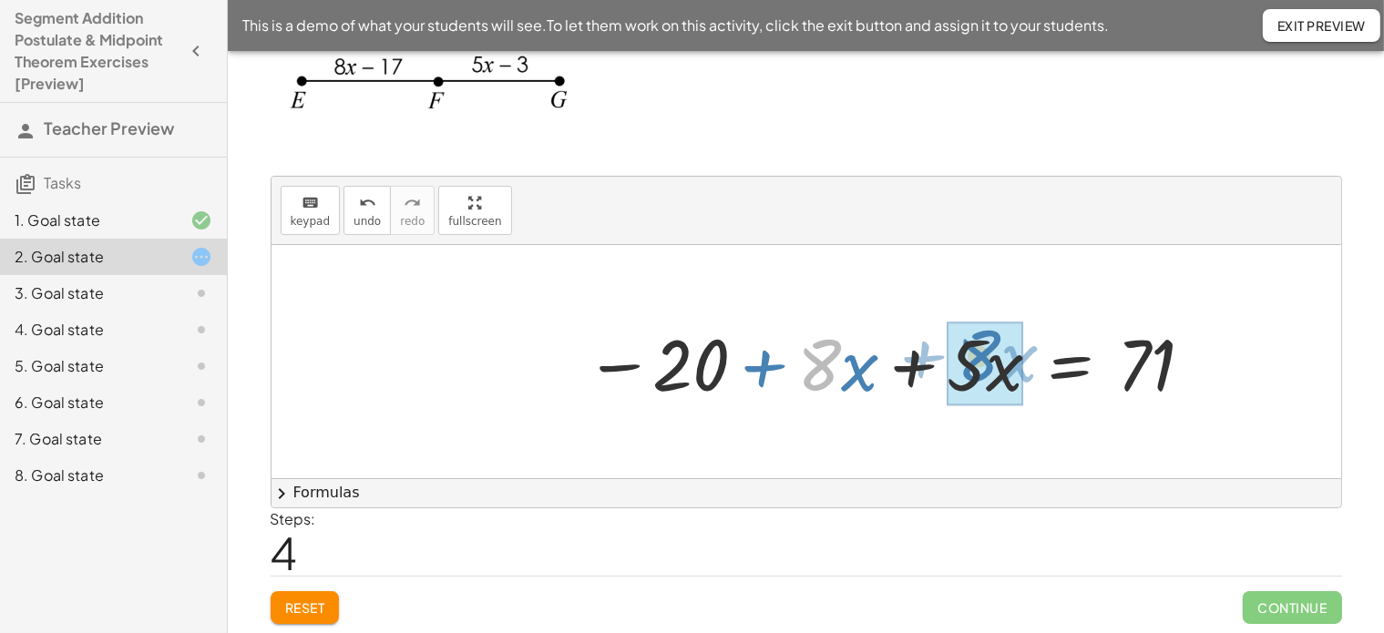
drag, startPoint x: 823, startPoint y: 373, endPoint x: 983, endPoint y: 364, distance: 159.7
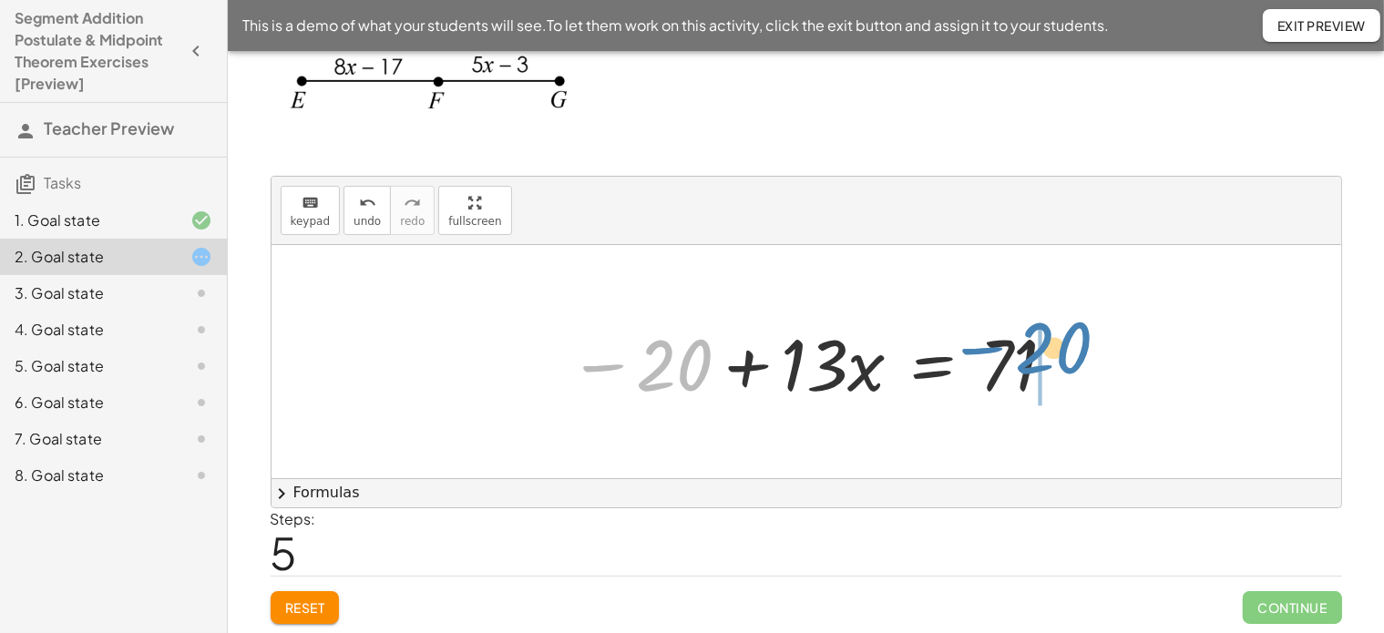
drag, startPoint x: 689, startPoint y: 370, endPoint x: 1068, endPoint y: 353, distance: 379.3
click at [1068, 353] on div "+ ( + · 8 · x − 17 ) + ( + · 5 · x − 3 ) = 71 + - 17 + · 8 · x + ( + · 5 · x − …" at bounding box center [806, 362] width 531 height 103
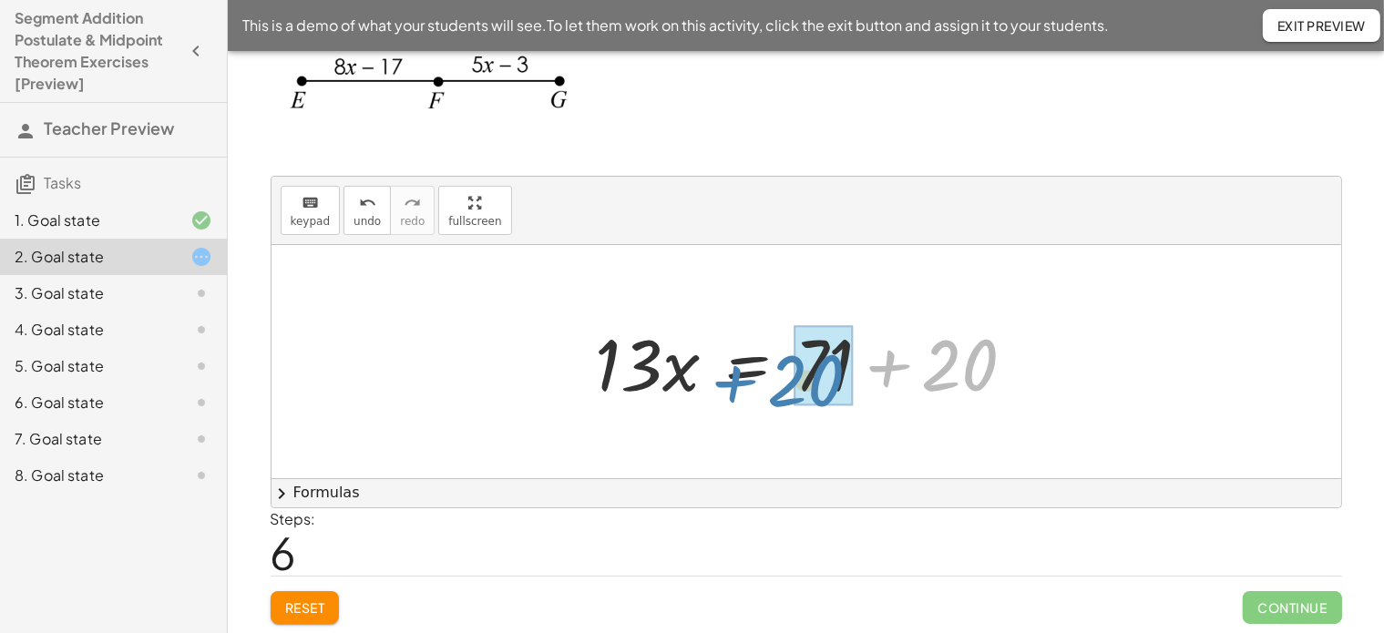
drag, startPoint x: 955, startPoint y: 355, endPoint x: 802, endPoint y: 371, distance: 154.7
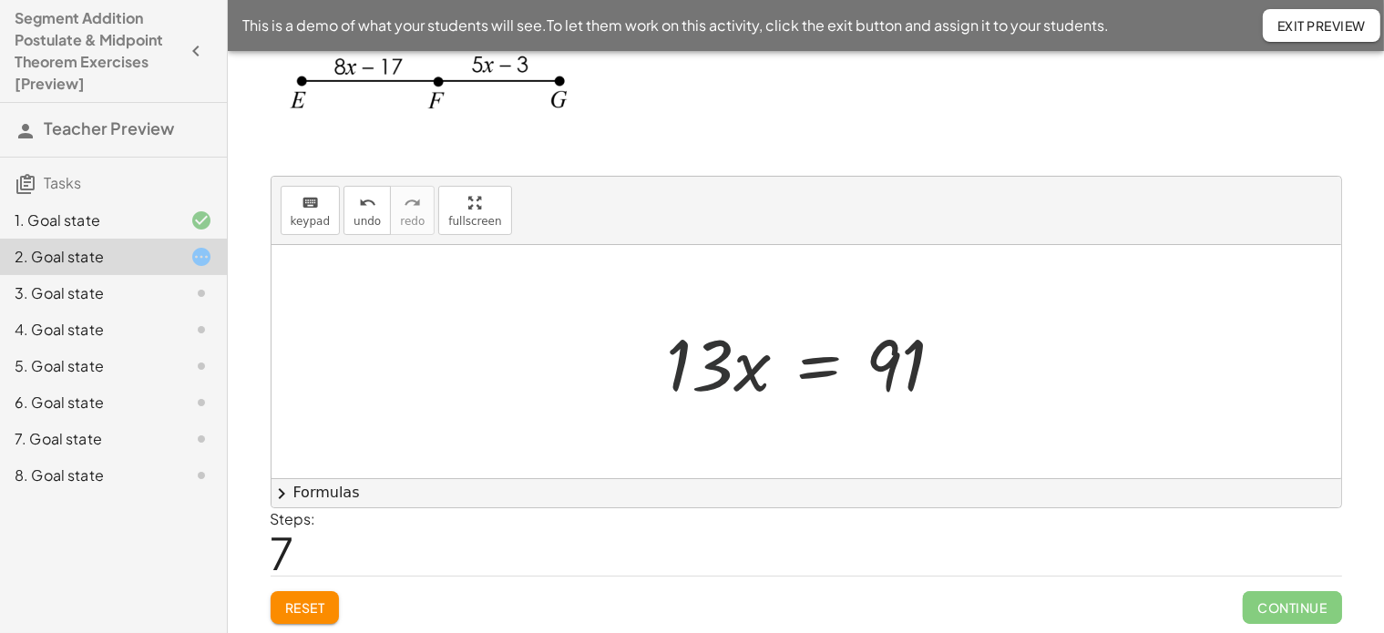
click at [713, 372] on div at bounding box center [813, 362] width 310 height 94
drag, startPoint x: 713, startPoint y: 372, endPoint x: 752, endPoint y: 429, distance: 69.5
click at [752, 429] on div "+ ( + · 8 · x − 17 ) + ( + · 5 · x − 3 ) = 71 + - 17 + · 8 · x + ( + · 5 · x − …" at bounding box center [805, 361] width 1069 height 233
click at [728, 360] on div at bounding box center [813, 362] width 310 height 94
click at [310, 200] on icon "keyboard" at bounding box center [309, 203] width 17 height 22
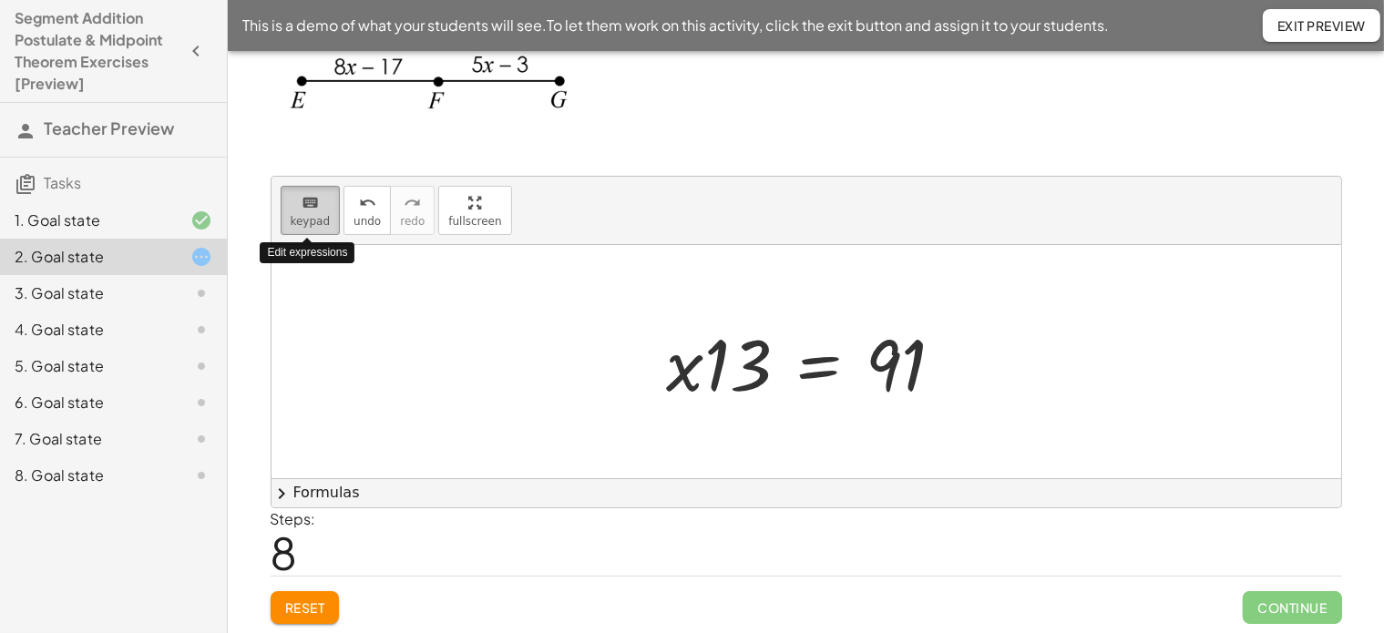
click at [310, 200] on icon "keyboard" at bounding box center [309, 203] width 17 height 22
click at [712, 353] on div at bounding box center [813, 362] width 310 height 94
click at [762, 363] on div at bounding box center [813, 362] width 310 height 94
click at [716, 362] on div at bounding box center [813, 362] width 310 height 94
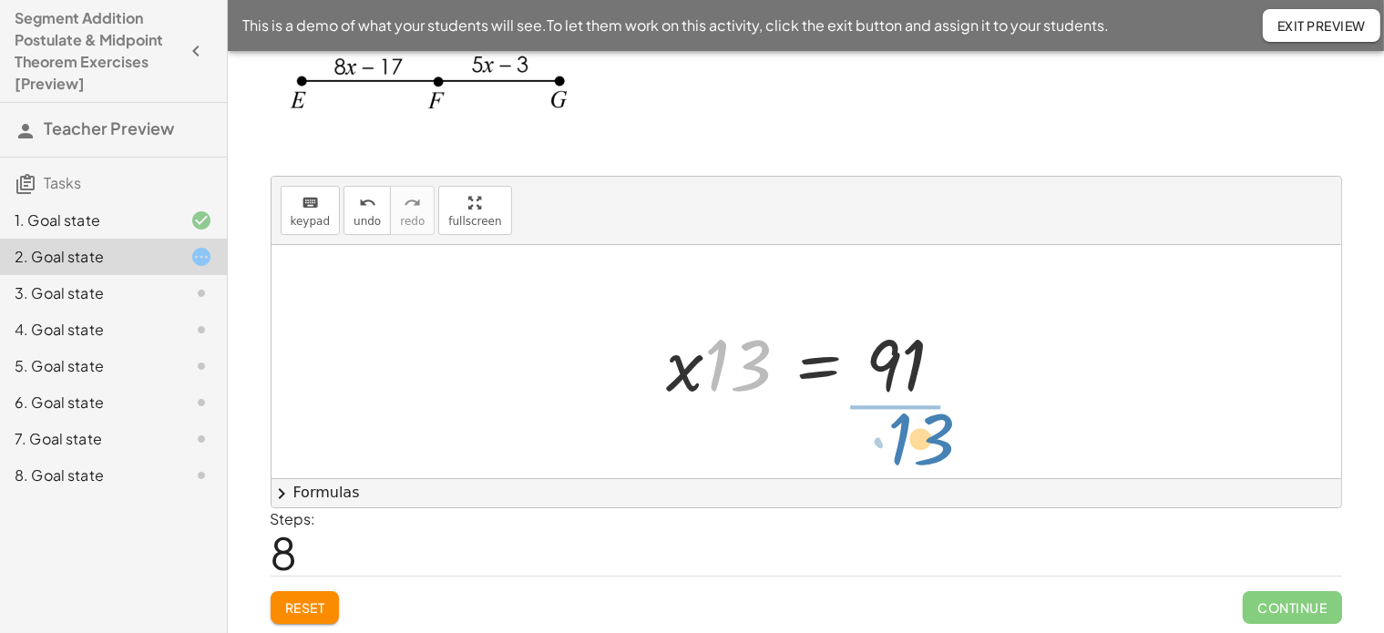
drag, startPoint x: 716, startPoint y: 362, endPoint x: 896, endPoint y: 434, distance: 194.5
click at [896, 434] on div "+ ( + · 8 · x − 17 ) + ( + · 5 · x − 3 ) = 71 + - 17 + · 8 · x + ( + · 5 · x − …" at bounding box center [805, 361] width 1069 height 233
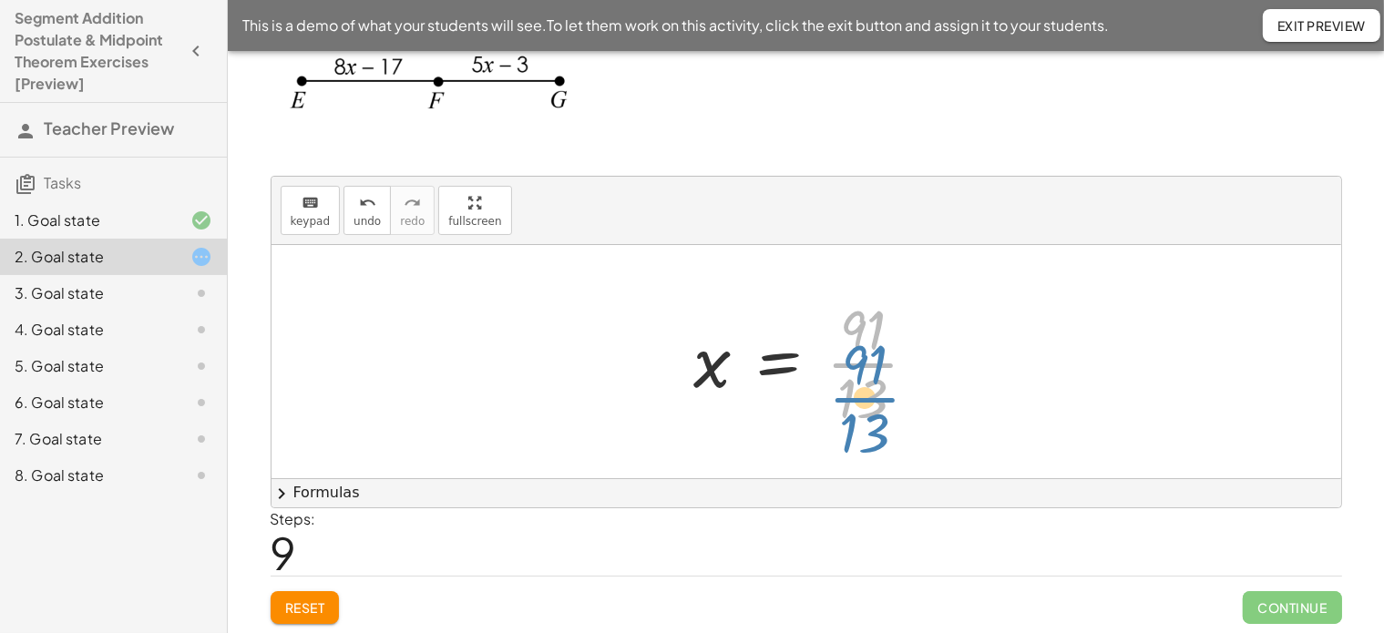
drag, startPoint x: 858, startPoint y: 359, endPoint x: 849, endPoint y: 316, distance: 43.8
click at [849, 316] on div at bounding box center [813, 361] width 256 height 140
drag, startPoint x: 849, startPoint y: 316, endPoint x: 852, endPoint y: 339, distance: 22.9
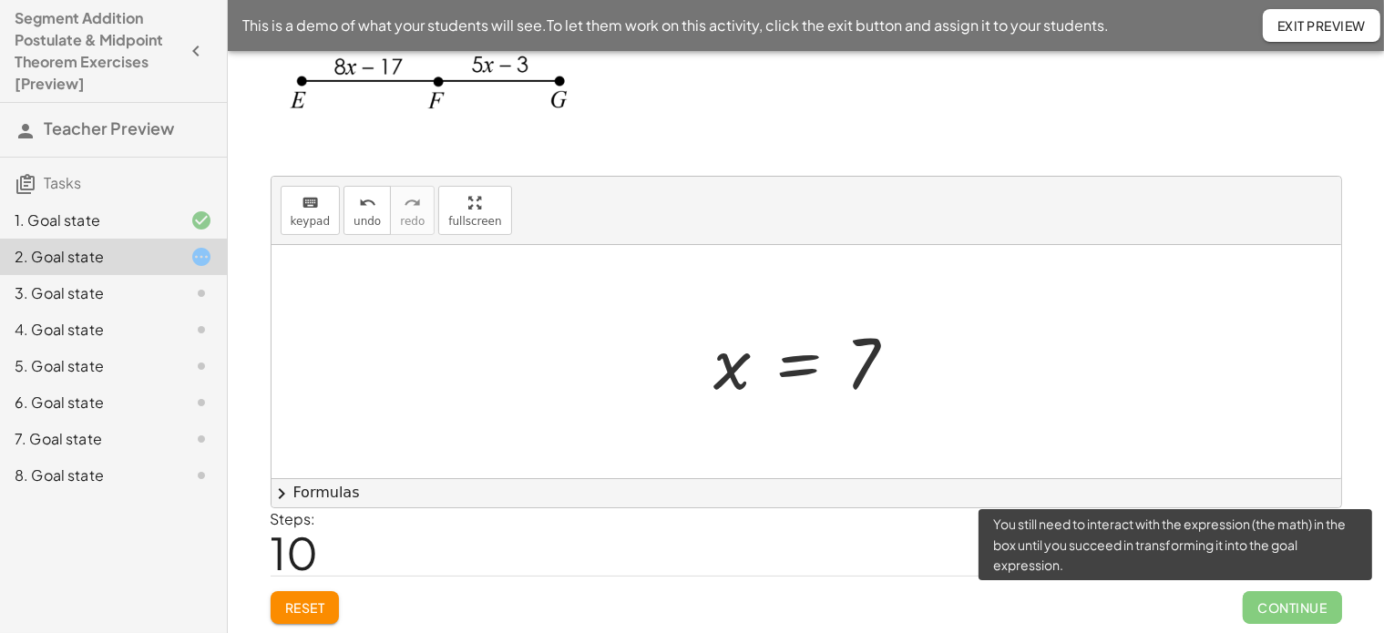
click at [1295, 598] on span "Continue" at bounding box center [1291, 607] width 98 height 33
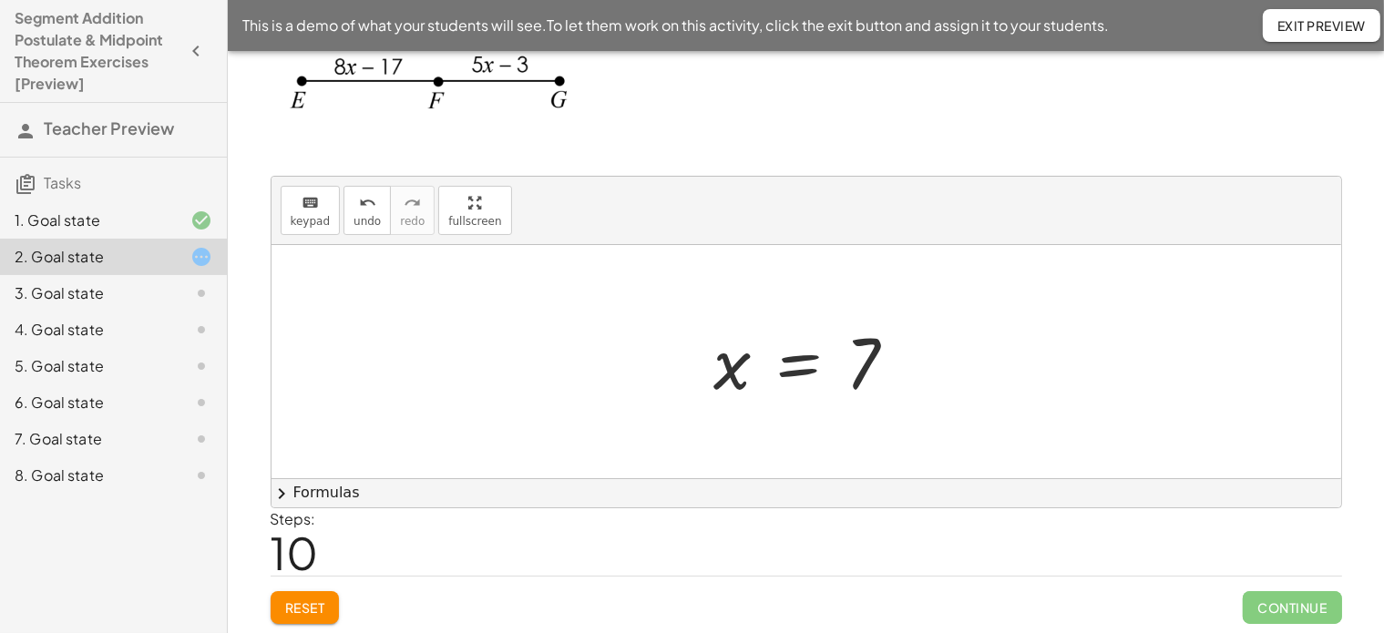
click at [489, 64] on img at bounding box center [431, 84] width 320 height 104
